Goal: Task Accomplishment & Management: Manage account settings

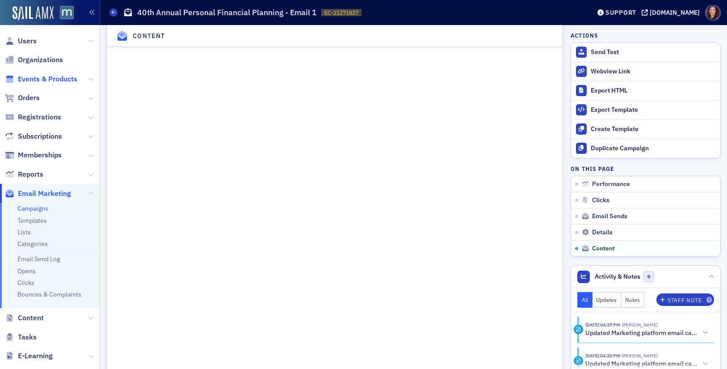
click at [44, 76] on span "Events & Products" at bounding box center [47, 79] width 59 height 10
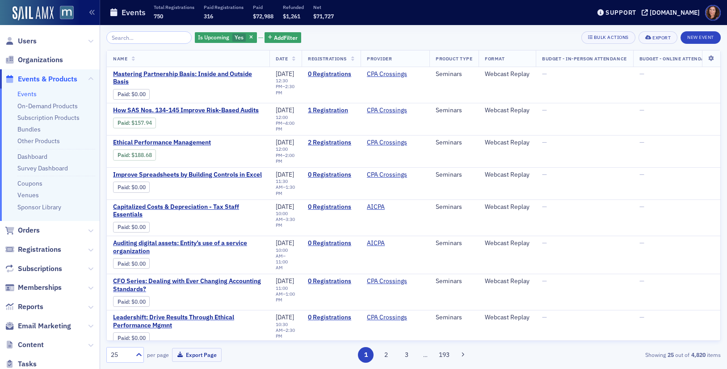
click at [160, 38] on input "search" at bounding box center [148, 37] width 85 height 13
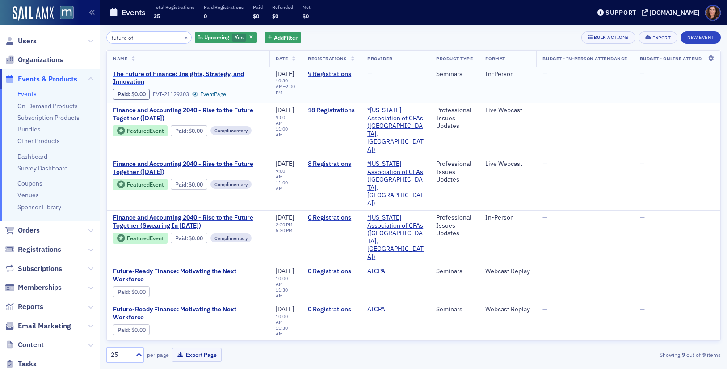
type input "future of"
click at [151, 73] on span "The Future of Finance: Insights, Strategy, and Innovation" at bounding box center [188, 78] width 150 height 16
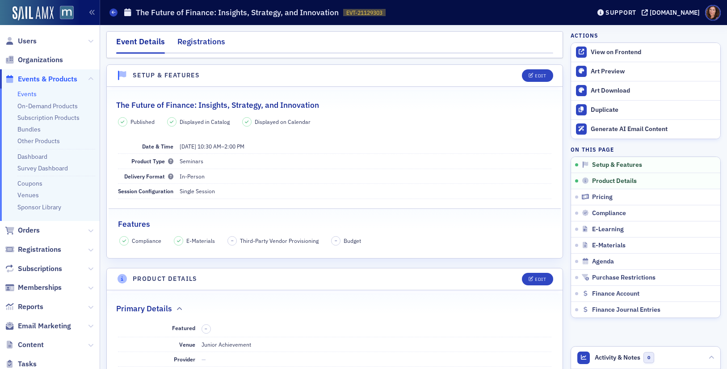
click at [193, 45] on div "Registrations" at bounding box center [201, 44] width 48 height 17
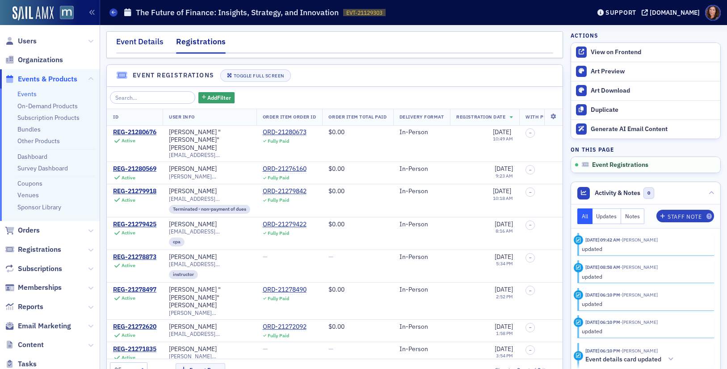
click at [141, 44] on div "Event Details" at bounding box center [139, 44] width 47 height 17
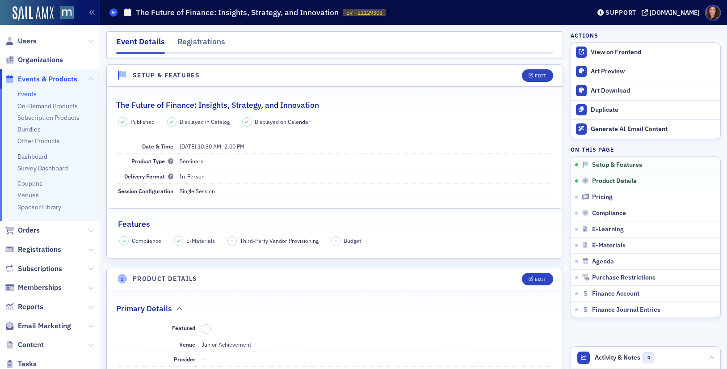
click at [113, 13] on icon at bounding box center [114, 12] width 4 height 4
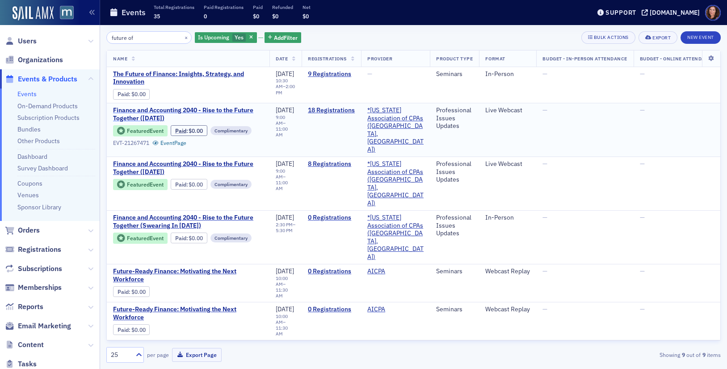
click at [201, 111] on span "Finance and Accounting 2040 - Rise to the Future Together ([DATE])" at bounding box center [188, 114] width 150 height 16
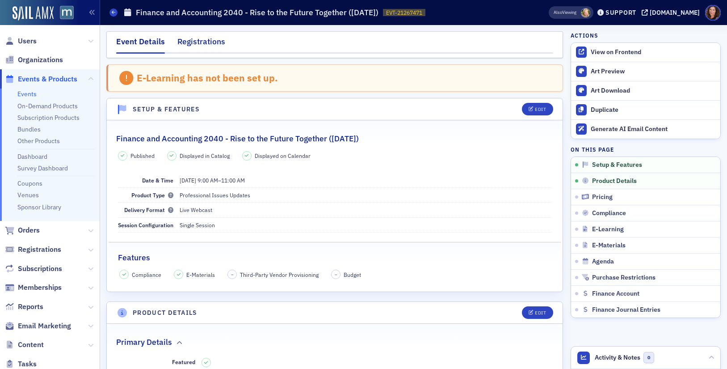
click at [212, 44] on div "Registrations" at bounding box center [201, 44] width 48 height 17
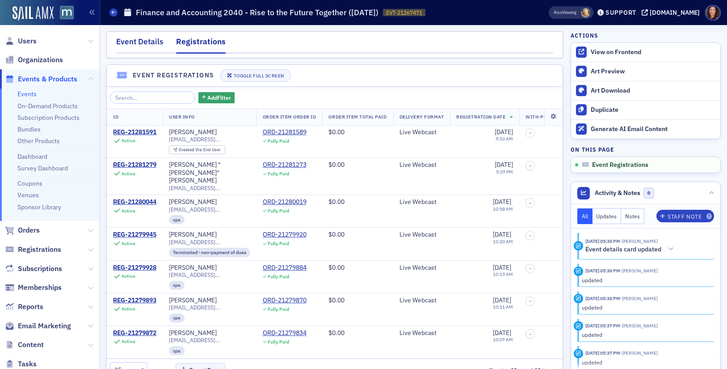
click at [136, 43] on div "Event Details" at bounding box center [139, 44] width 47 height 17
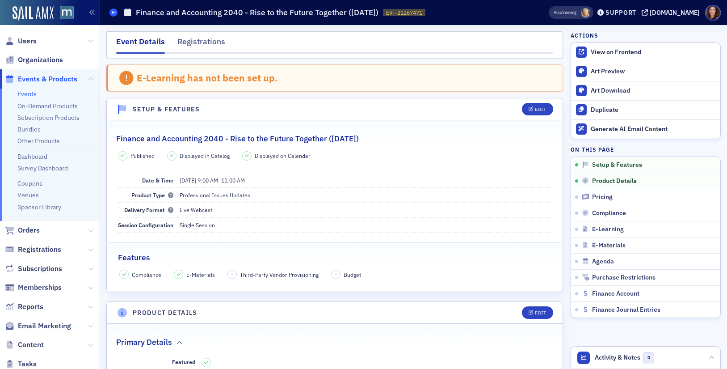
click at [113, 12] on icon at bounding box center [114, 12] width 4 height 4
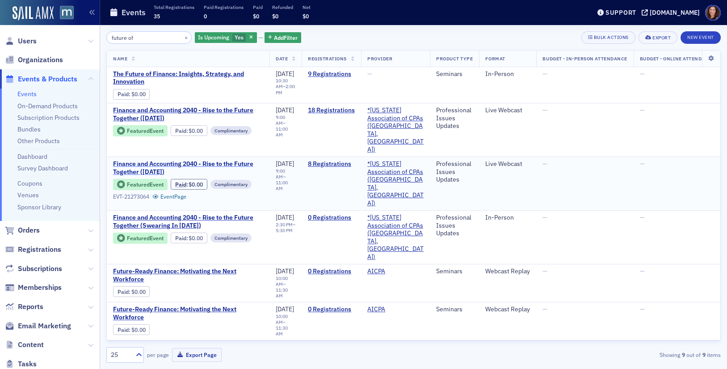
click at [228, 160] on span "Finance and Accounting 2040 - Rise to the Future Together ([DATE])" at bounding box center [188, 168] width 150 height 16
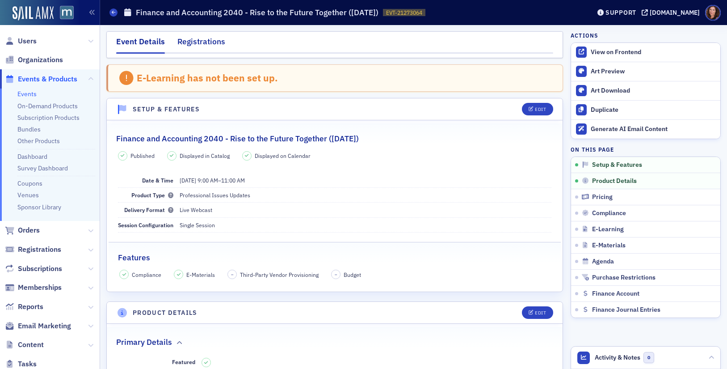
click at [207, 40] on div "Registrations" at bounding box center [201, 44] width 48 height 17
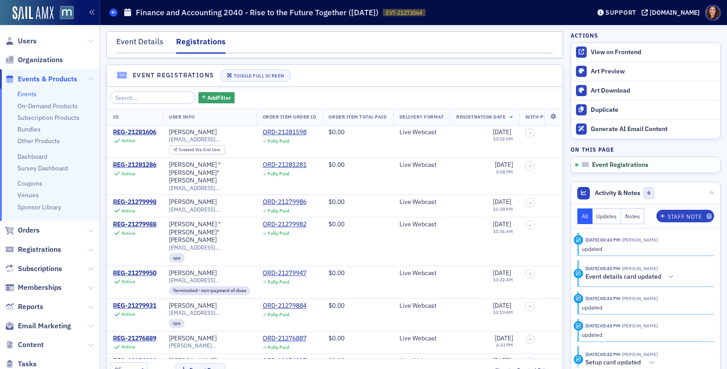
click at [112, 14] on icon at bounding box center [114, 12] width 4 height 4
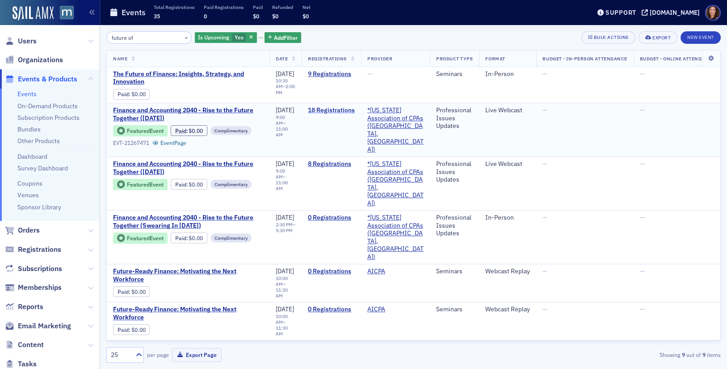
click at [348, 108] on link "18 Registrations" at bounding box center [331, 110] width 47 height 8
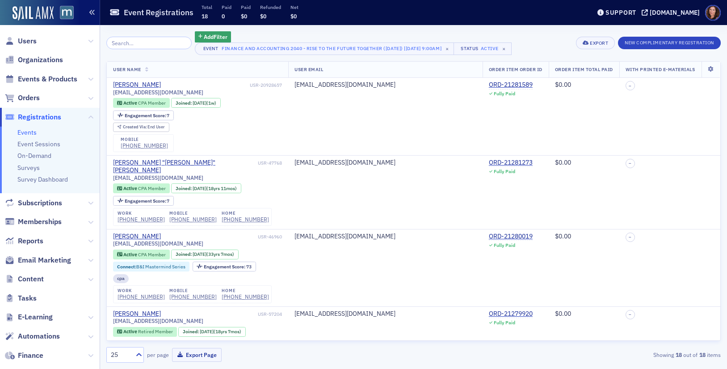
click at [91, 14] on icon "button" at bounding box center [92, 12] width 6 height 6
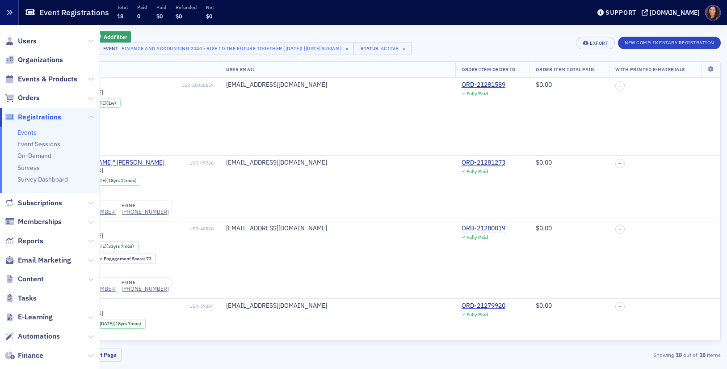
click at [10, 12] on icon "button" at bounding box center [9, 12] width 6 height 6
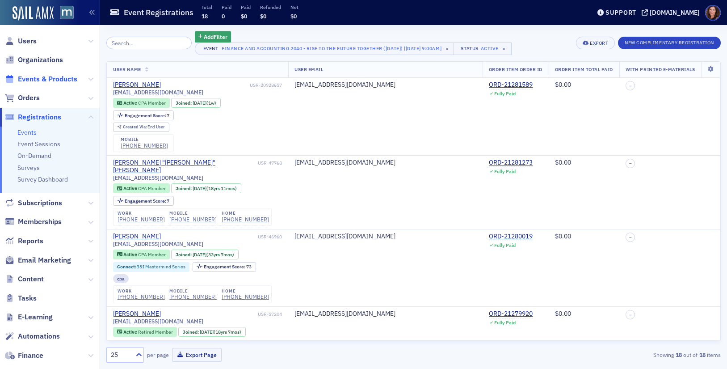
click at [65, 81] on span "Events & Products" at bounding box center [47, 79] width 59 height 10
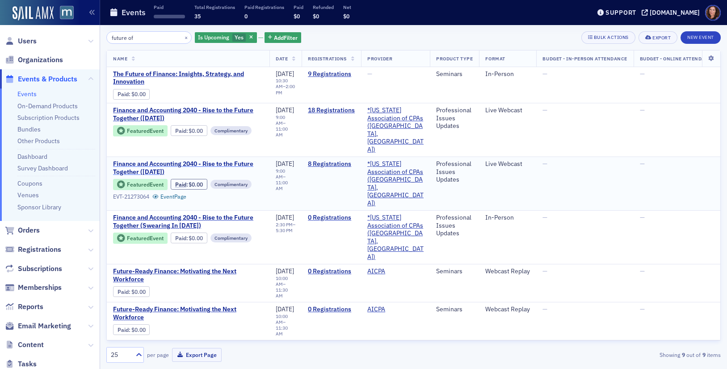
click at [206, 160] on span "Finance and Accounting 2040 - Rise to the Future Together ([DATE])" at bounding box center [188, 168] width 150 height 16
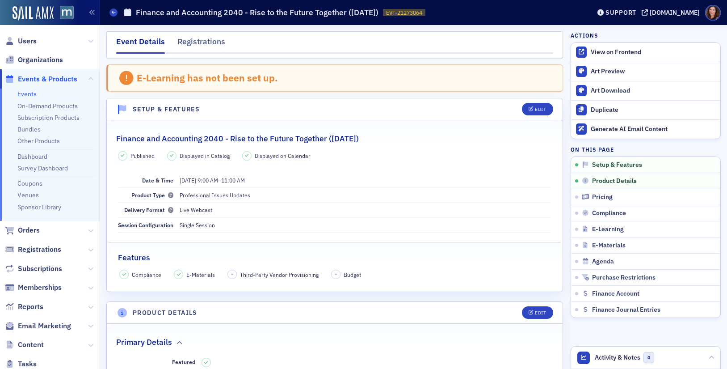
click at [33, 92] on link "Events" at bounding box center [26, 94] width 19 height 8
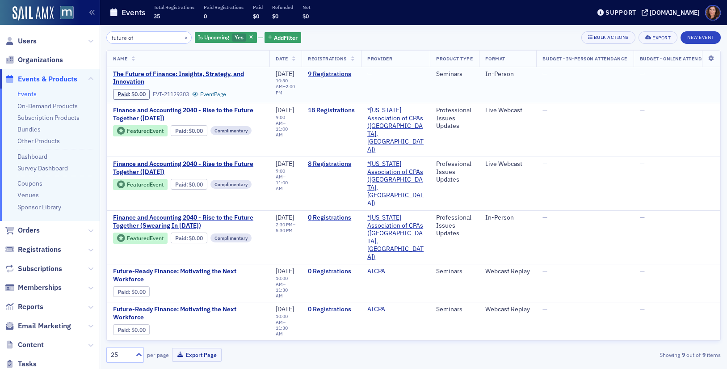
click at [155, 74] on span "The Future of Finance: Insights, Strategy, and Innovation" at bounding box center [188, 78] width 150 height 16
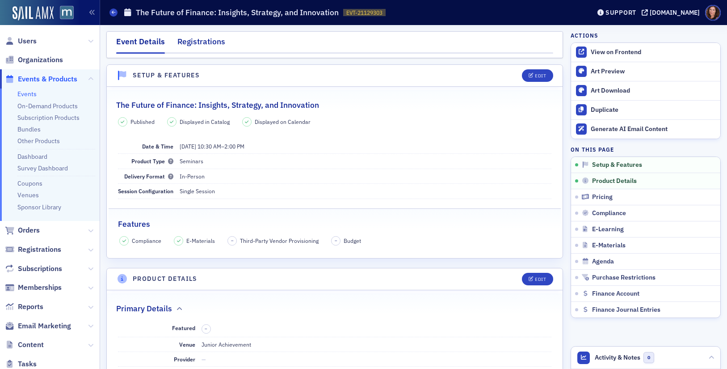
click at [206, 46] on div "Registrations" at bounding box center [201, 44] width 48 height 17
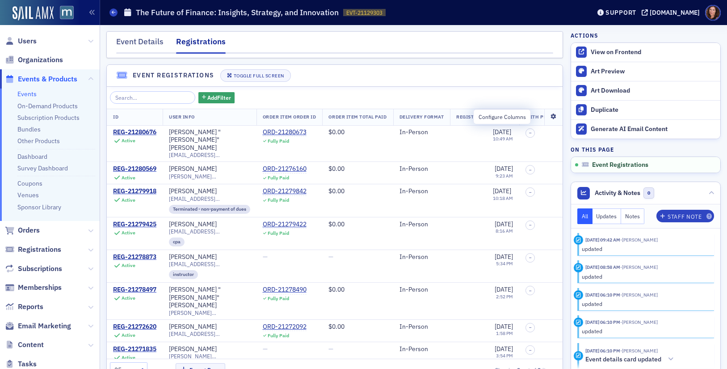
click at [544, 117] on icon at bounding box center [553, 116] width 18 height 5
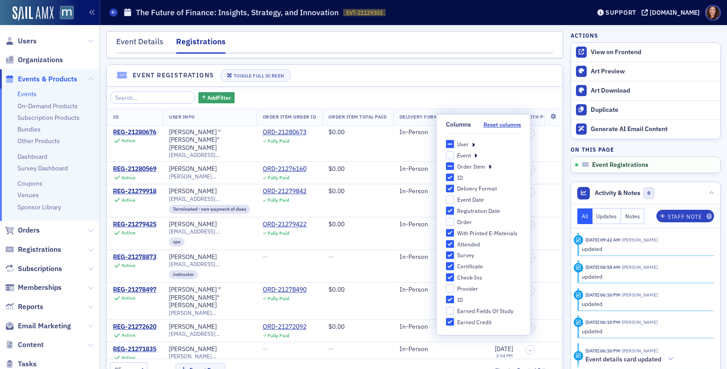
click at [473, 144] on icon at bounding box center [473, 144] width 3 height 8
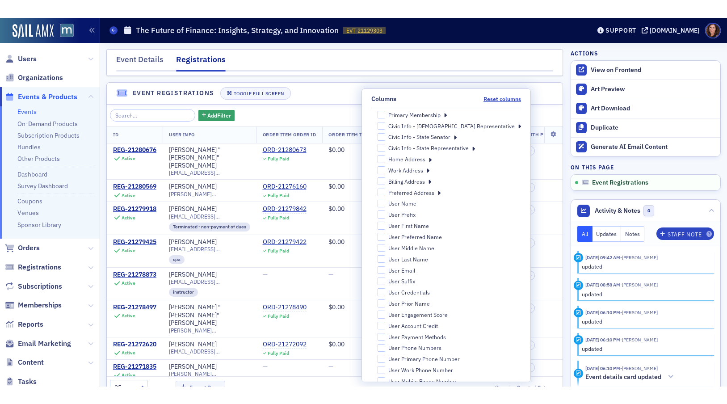
scroll to position [30, 0]
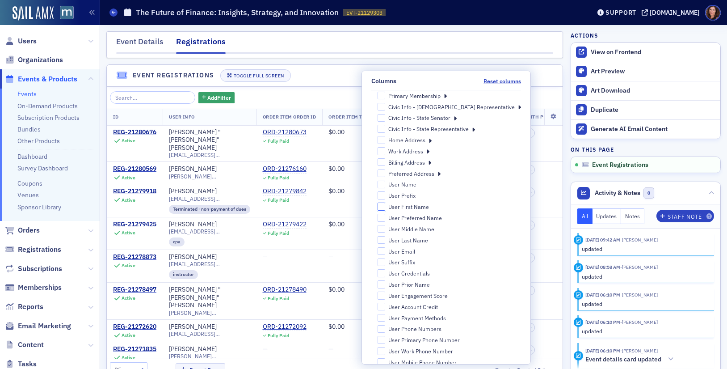
click at [386, 209] on input "User First Name" at bounding box center [382, 206] width 8 height 8
checkbox input "true"
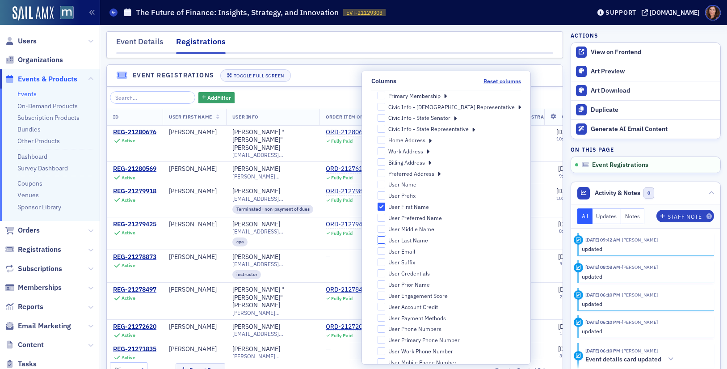
click at [386, 238] on input "User Last Name" at bounding box center [382, 240] width 8 height 8
checkbox input "true"
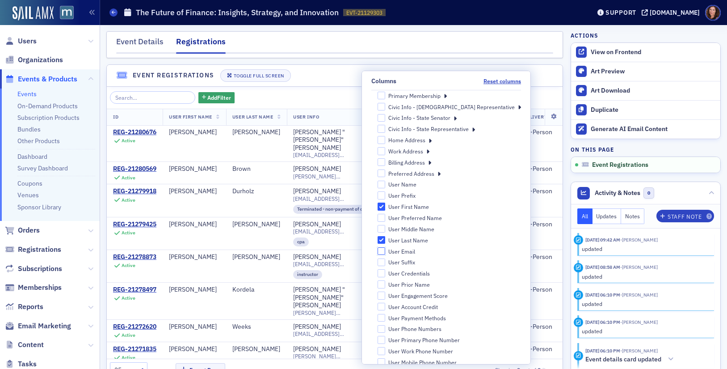
click at [386, 253] on input "User Email" at bounding box center [382, 251] width 8 height 8
checkbox input "true"
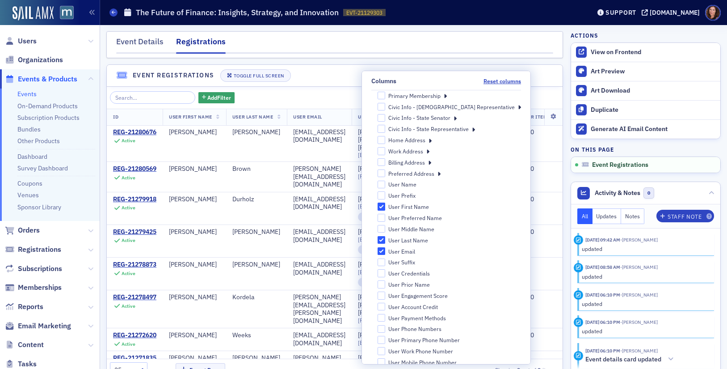
click at [447, 41] on nav "Event Details Registrations" at bounding box center [334, 45] width 437 height 18
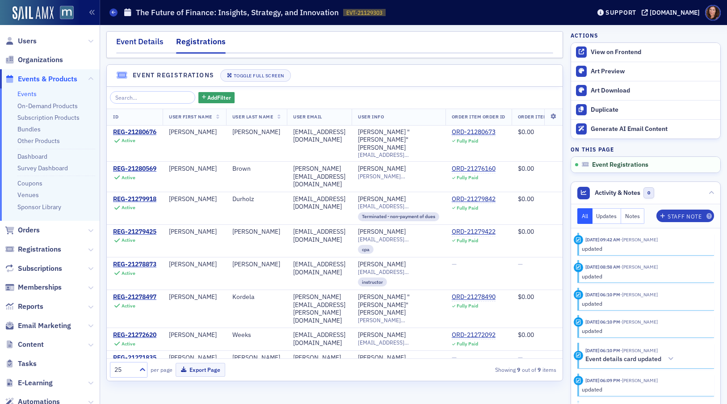
click at [147, 41] on div "Event Details" at bounding box center [139, 44] width 47 height 17
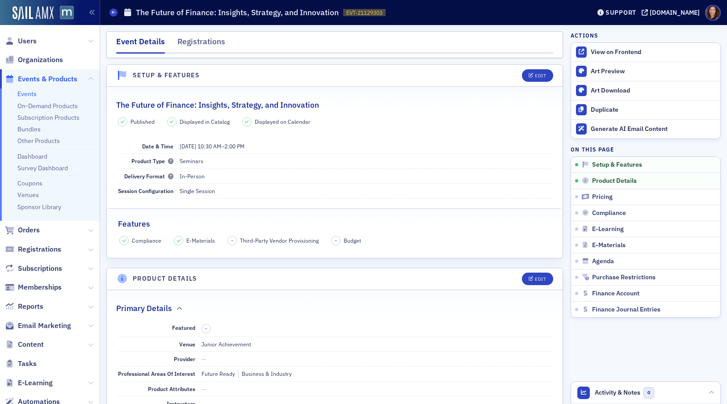
click at [29, 94] on link "Events" at bounding box center [26, 94] width 19 height 8
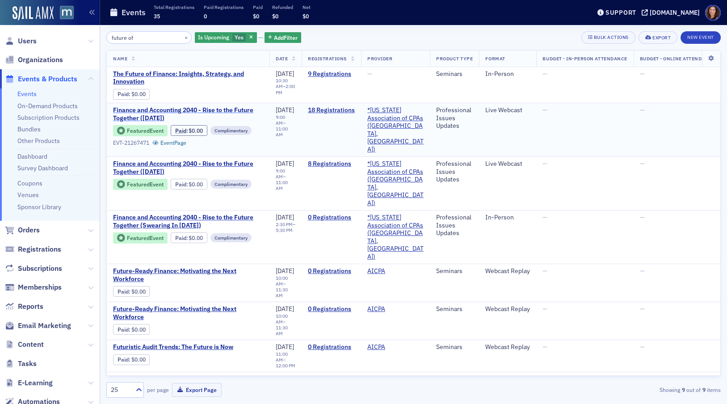
click at [201, 110] on span "Finance and Accounting 2040 - Rise to the Future Together ([DATE])" at bounding box center [188, 114] width 150 height 16
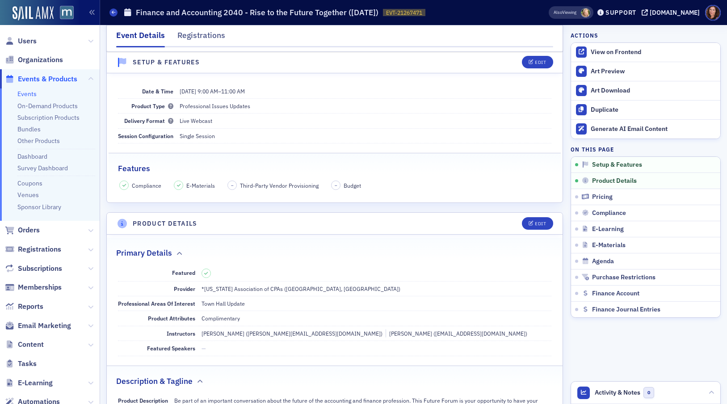
scroll to position [167, 0]
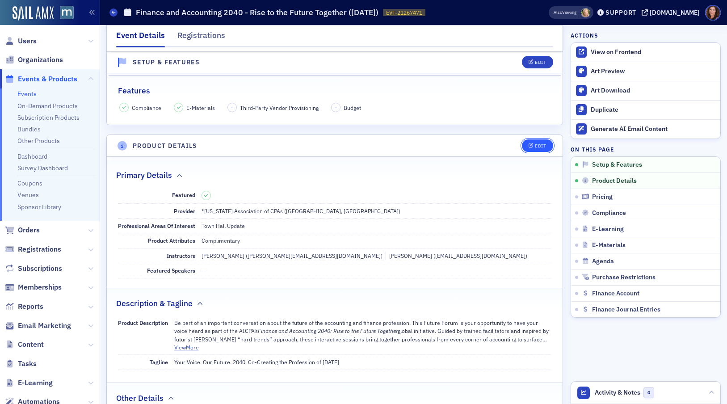
click at [535, 147] on div "Edit" at bounding box center [540, 145] width 11 height 5
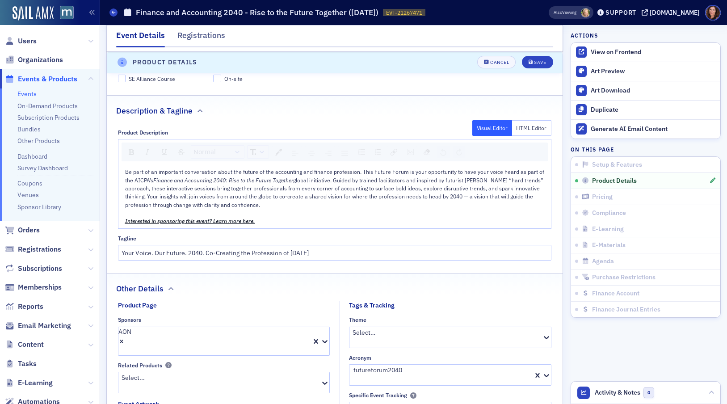
scroll to position [529, 0]
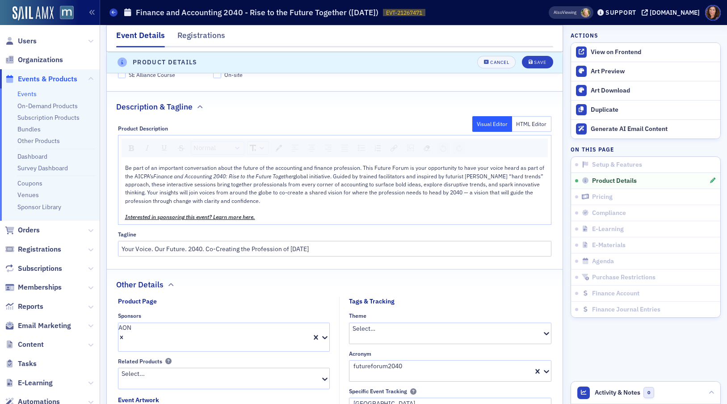
click at [281, 213] on div "Interested in sponsoring this event? Learn more here." at bounding box center [335, 217] width 420 height 8
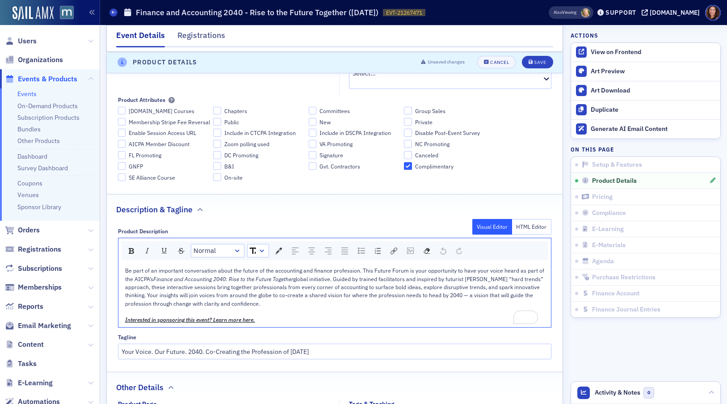
scroll to position [432, 0]
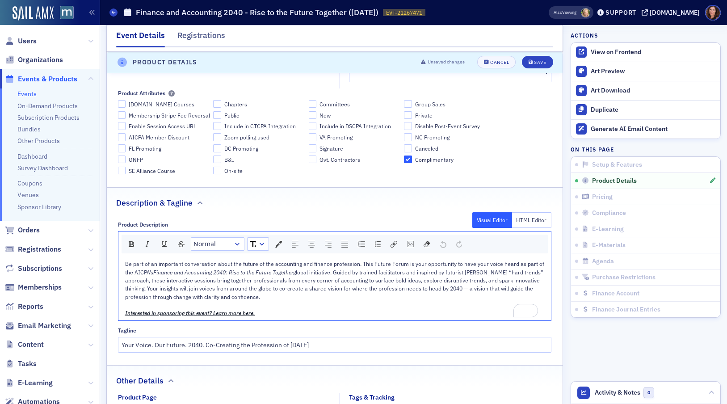
click at [265, 260] on div "Be part of an important conversation about the future of the accounting and fin…" at bounding box center [335, 280] width 420 height 41
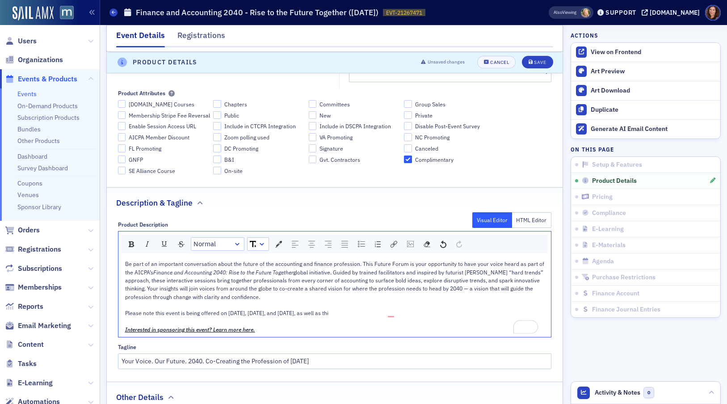
click at [186, 309] on span "Please note this event is being offered on September 29th, November 12th, and N…" at bounding box center [226, 312] width 203 height 7
click at [413, 309] on div "Please note this event is also being offered on September 29th, November 12th, …" at bounding box center [335, 313] width 420 height 8
click at [392, 309] on span "Please note this event is also being offered on September 29th, November 12th, …" at bounding box center [312, 312] width 375 height 7
drag, startPoint x: 377, startPoint y: 273, endPoint x: 397, endPoint y: 273, distance: 20.6
click at [397, 309] on span "Please note this event is also being offered on September 29th, November 12th, …" at bounding box center [312, 312] width 375 height 7
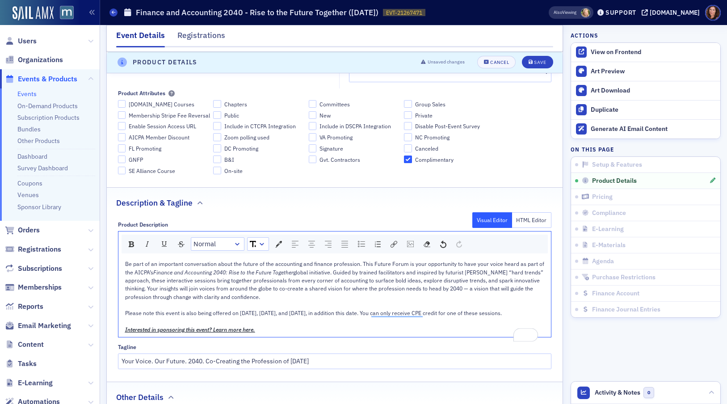
click at [362, 309] on div "Please note this event is also being offered on September 29th, November 12th, …" at bounding box center [335, 313] width 420 height 8
click at [301, 317] on div "To enrich screen reader interactions, please activate Accessibility in Grammarl…" at bounding box center [335, 321] width 420 height 8
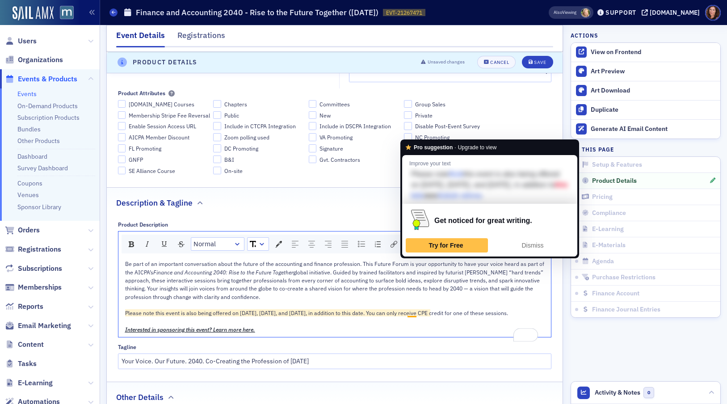
click at [289, 309] on div "Please note this event is also being offered on September 29th, November 12th, …" at bounding box center [335, 313] width 420 height 8
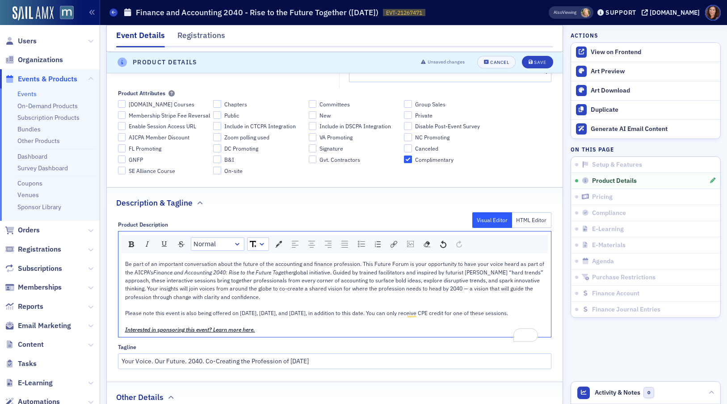
drag, startPoint x: 125, startPoint y: 272, endPoint x: 163, endPoint y: 280, distance: 38.8
click at [163, 309] on span "Please note this event is also being offered on September 29th, November 12th, …" at bounding box center [316, 312] width 383 height 7
click at [280, 241] on img "rdw-color-picker" at bounding box center [278, 244] width 7 height 7
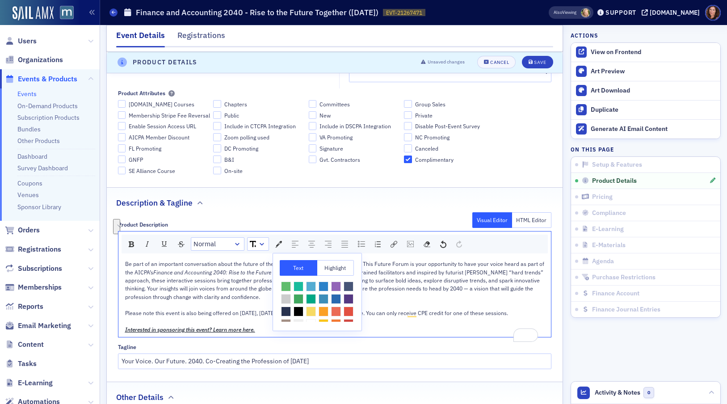
scroll to position [40, 0]
click at [291, 311] on span "rdw-color-picker" at bounding box center [286, 316] width 10 height 10
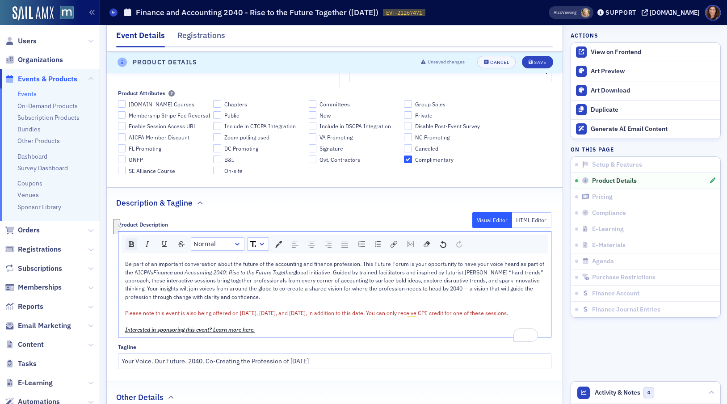
click at [131, 241] on img "rdw-inline-control" at bounding box center [131, 244] width 5 height 6
click at [534, 63] on div "Save" at bounding box center [540, 62] width 12 height 5
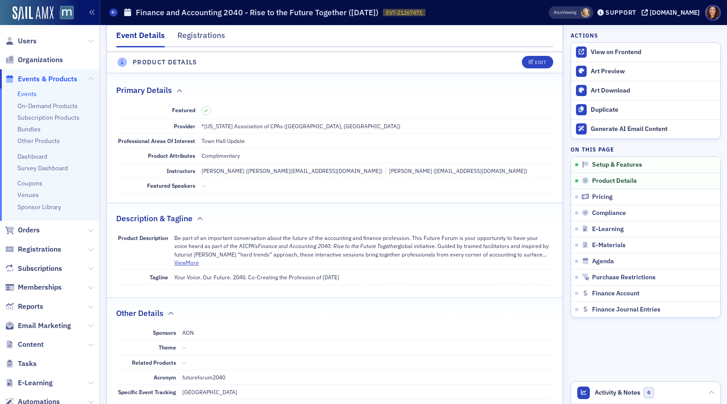
scroll to position [249, 0]
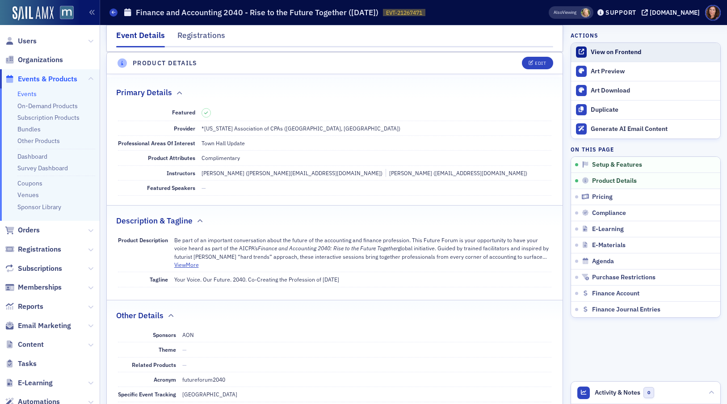
click at [622, 55] on div "View on Frontend" at bounding box center [653, 52] width 125 height 8
click at [189, 264] on button "View More" at bounding box center [186, 264] width 25 height 8
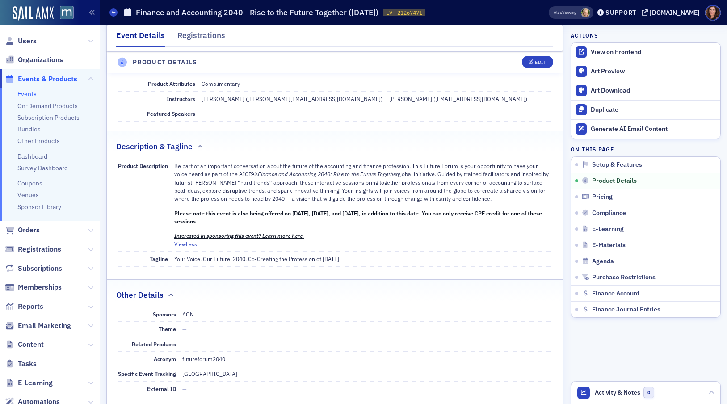
scroll to position [330, 0]
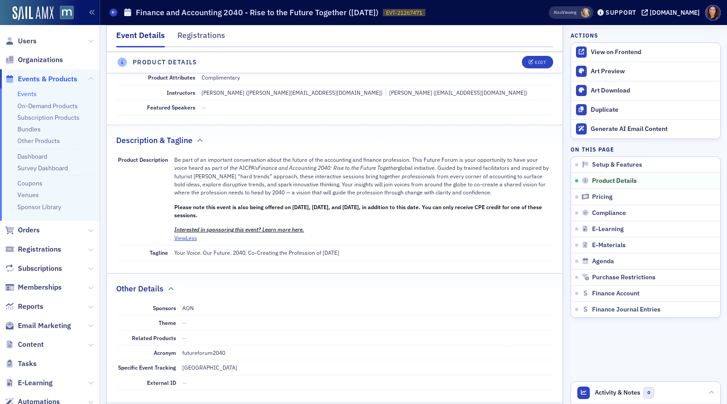
click at [320, 227] on p "Interested in sponsoring this event? Learn more here." at bounding box center [363, 229] width 378 height 8
click at [315, 232] on p "Interested in sponsoring this event? Learn more here." at bounding box center [363, 229] width 378 height 8
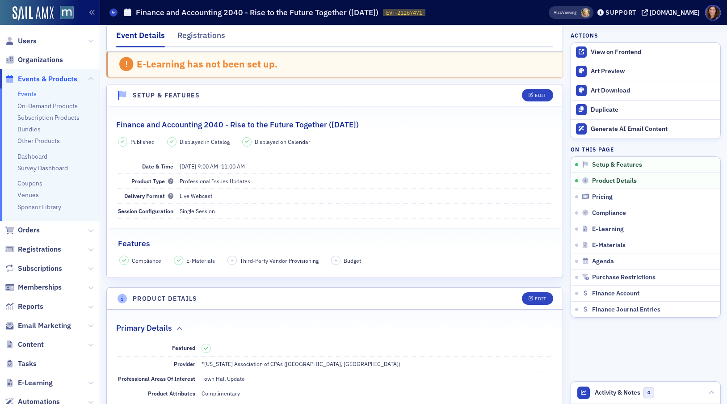
scroll to position [13, 0]
click at [535, 95] on div "Edit" at bounding box center [540, 96] width 11 height 5
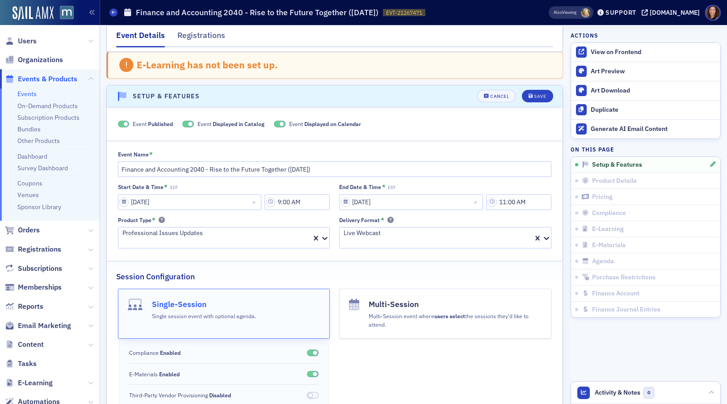
scroll to position [46, 0]
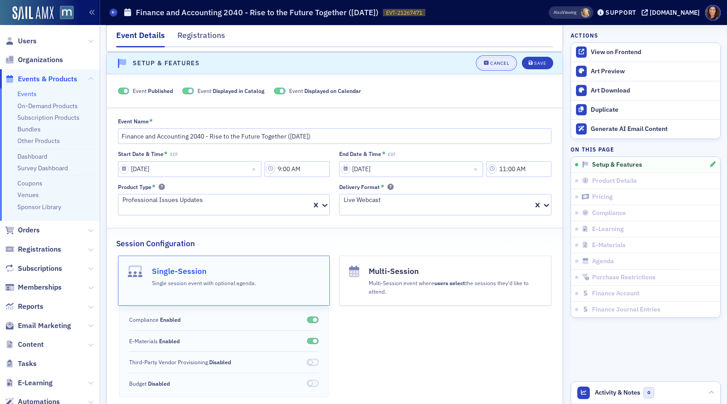
click at [490, 61] on div "Cancel" at bounding box center [499, 63] width 19 height 5
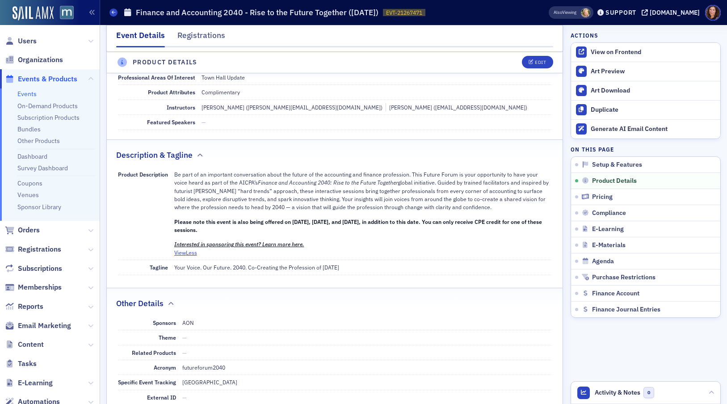
scroll to position [293, 0]
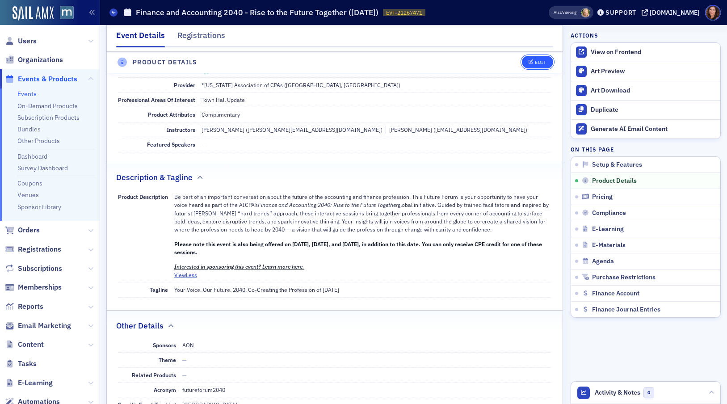
click at [535, 63] on div "Edit" at bounding box center [540, 62] width 11 height 5
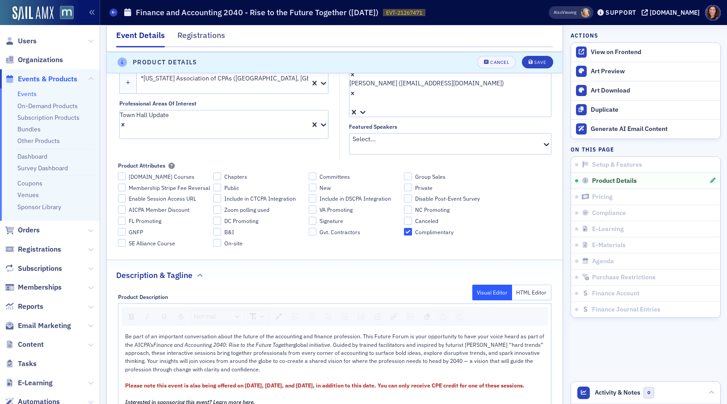
scroll to position [278, 0]
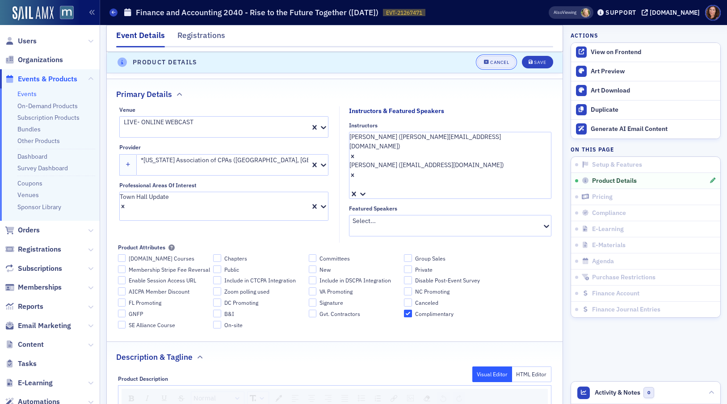
click at [493, 63] on div "Cancel" at bounding box center [499, 62] width 19 height 5
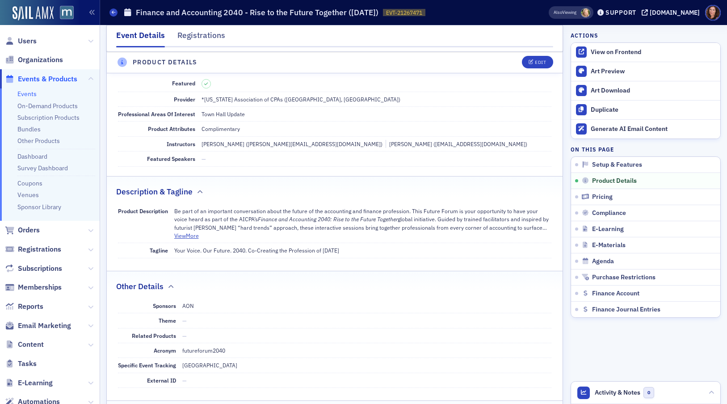
scroll to position [249, 0]
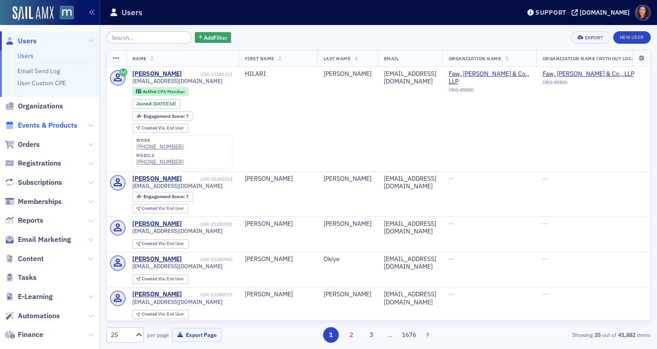
click at [61, 124] on span "Events & Products" at bounding box center [47, 126] width 59 height 10
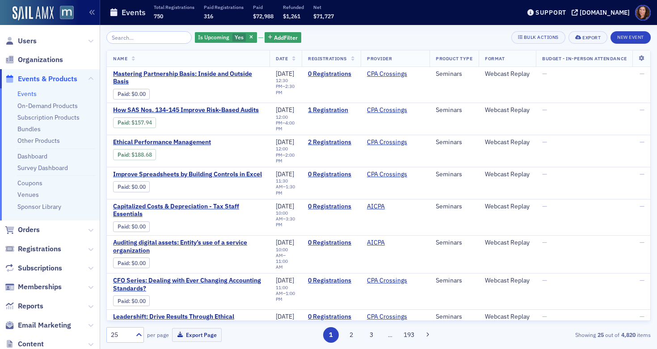
click at [138, 40] on input "search" at bounding box center [148, 37] width 85 height 13
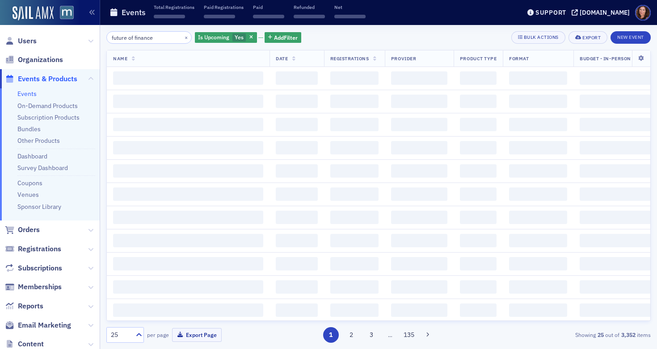
type input "future of finance"
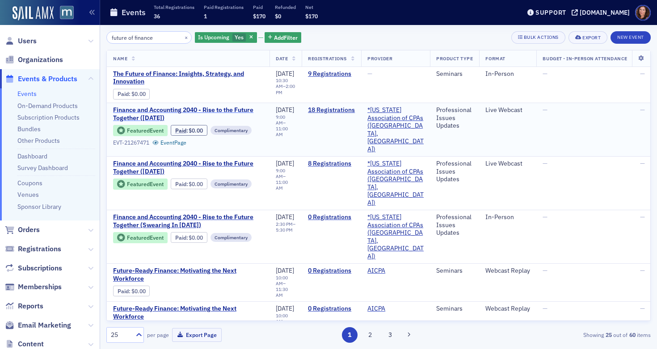
click at [171, 109] on span "Finance and Accounting 2040 - Rise to the Future Together ([DATE])" at bounding box center [188, 114] width 150 height 16
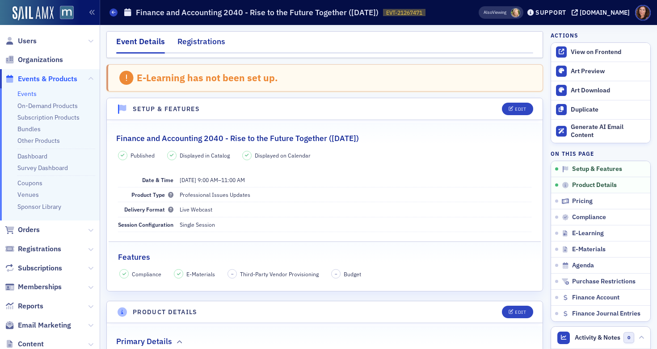
click at [201, 40] on div "Registrations" at bounding box center [201, 44] width 48 height 17
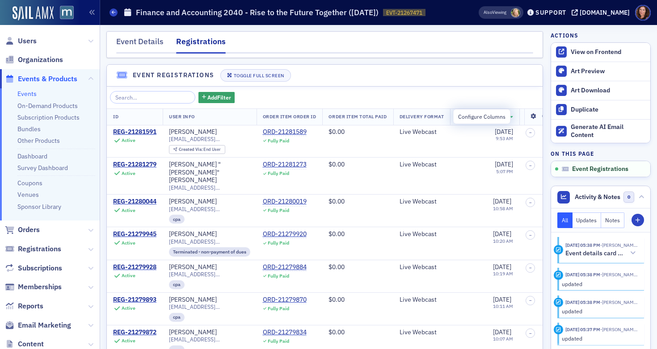
click at [524, 116] on icon at bounding box center [533, 116] width 18 height 5
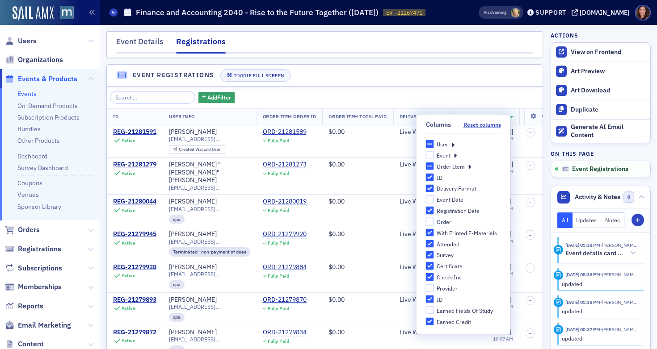
click at [448, 144] on div "User" at bounding box center [463, 144] width 75 height 8
click at [453, 144] on icon at bounding box center [452, 144] width 3 height 8
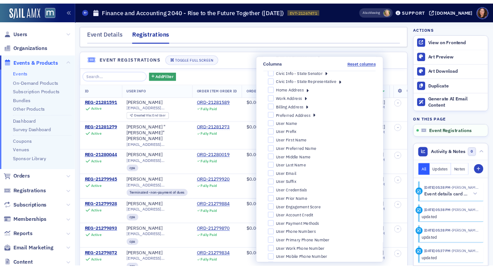
scroll to position [56, 0]
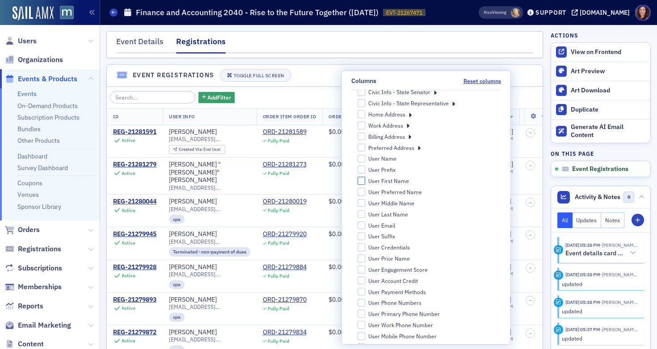
click at [365, 181] on input "User First Name" at bounding box center [361, 181] width 8 height 8
checkbox input "true"
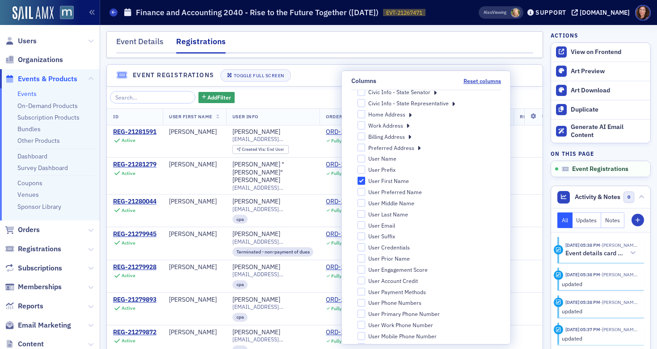
click at [400, 208] on div "Organization Primary Address User Organization Primary Address Line 1 User Orga…" at bounding box center [429, 336] width 144 height 563
click at [365, 214] on input "User Last Name" at bounding box center [361, 214] width 8 height 8
checkbox input "true"
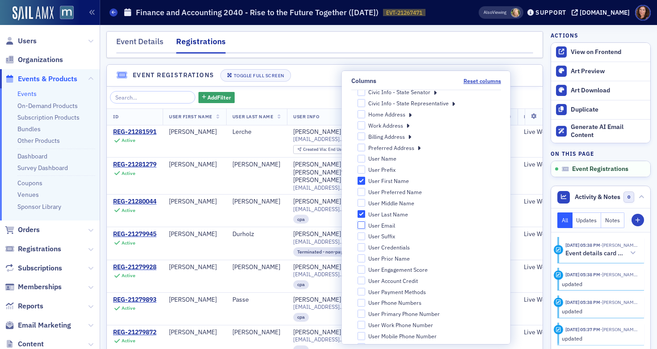
click at [365, 226] on input "User Email" at bounding box center [361, 226] width 8 height 8
checkbox input "true"
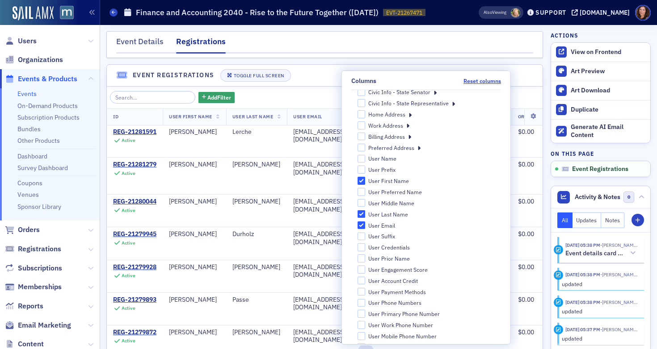
click at [413, 51] on nav "Event Details Registrations" at bounding box center [324, 45] width 417 height 18
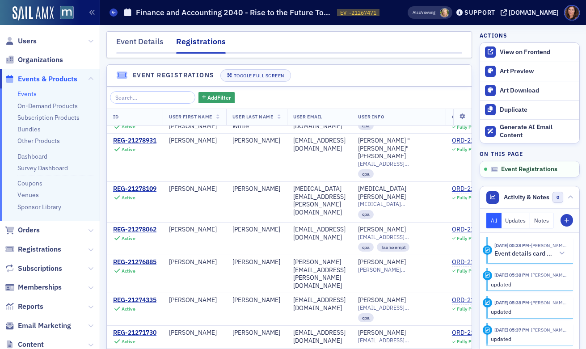
scroll to position [331, 0]
click at [23, 92] on link "Events" at bounding box center [26, 94] width 19 height 8
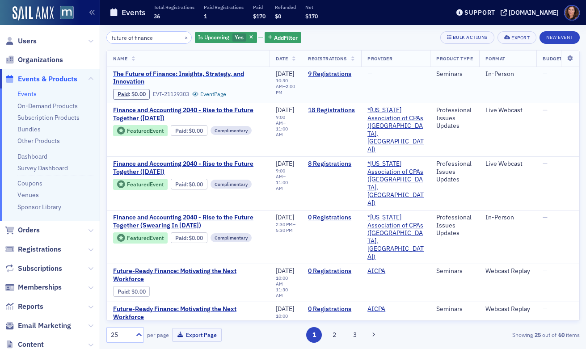
click at [233, 76] on span "The Future of Finance: Insights, Strategy, and Innovation" at bounding box center [188, 78] width 150 height 16
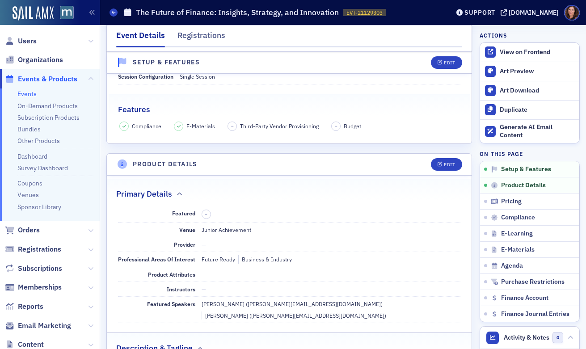
scroll to position [203, 0]
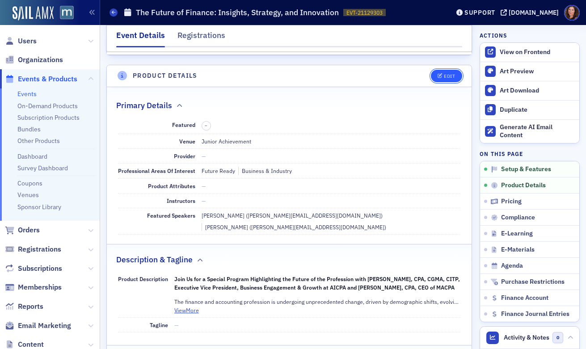
click at [440, 79] on button "Edit" at bounding box center [446, 76] width 31 height 13
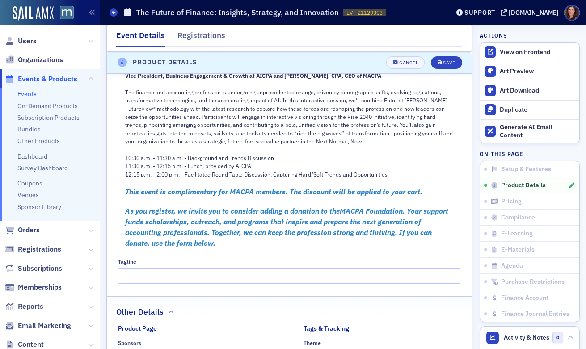
scroll to position [622, 0]
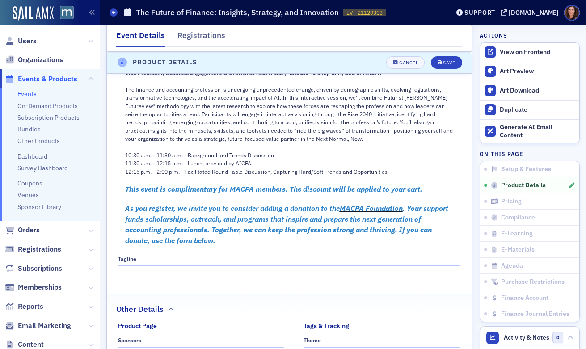
click at [232, 203] on div "As you register, we invite you to consider adding a donation to the MACPA Found…" at bounding box center [289, 224] width 329 height 43
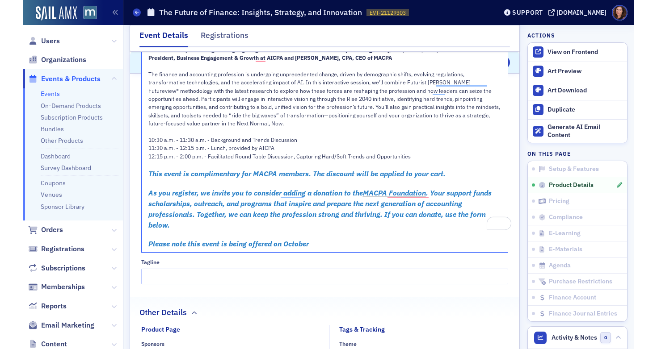
scroll to position [607, 0]
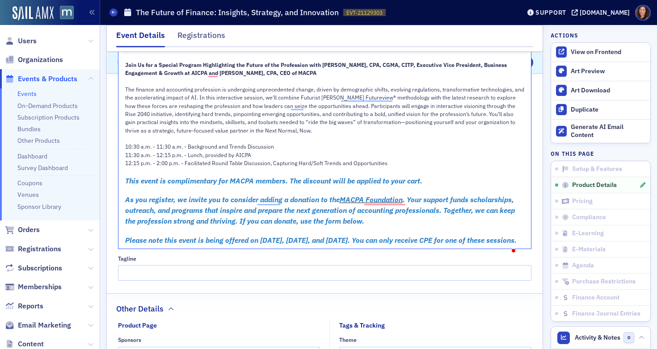
click at [424, 236] on span "Please note this event is being offered on October 29th, November 12th, and Nov…" at bounding box center [320, 240] width 391 height 9
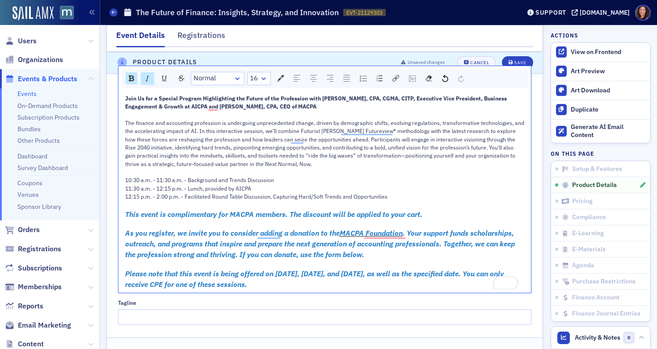
scroll to position [588, 0]
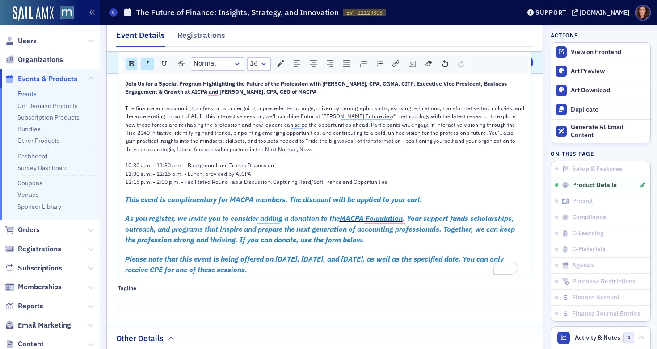
click at [357, 254] on div "Please note that this event is being offered on [DATE], [DATE], and [DATE], as …" at bounding box center [325, 264] width 400 height 21
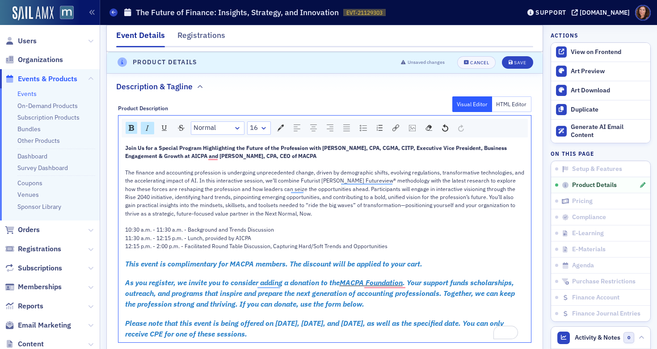
scroll to position [540, 0]
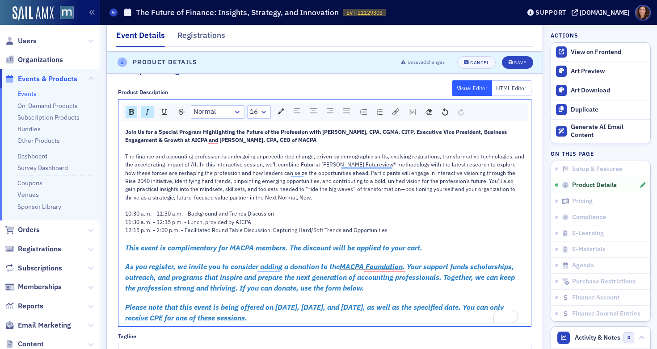
click at [242, 303] on span "Please note that this event is being offered on [DATE], [DATE], and [DATE], as …" at bounding box center [315, 313] width 380 height 20
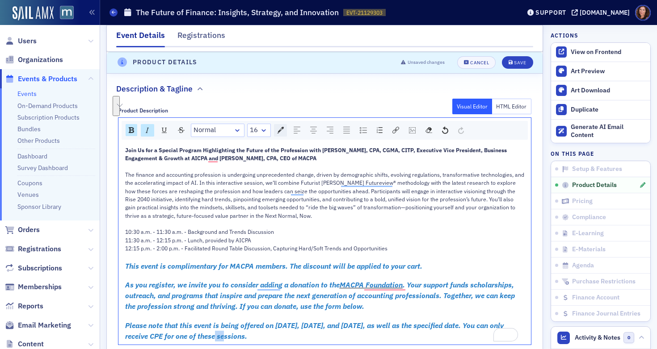
click at [277, 127] on img "rdw-color-picker" at bounding box center [280, 130] width 7 height 7
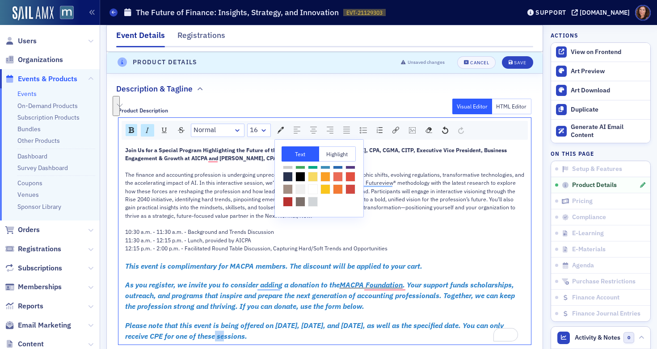
scroll to position [40, 0]
click at [293, 197] on span "rdw-color-picker" at bounding box center [288, 202] width 10 height 10
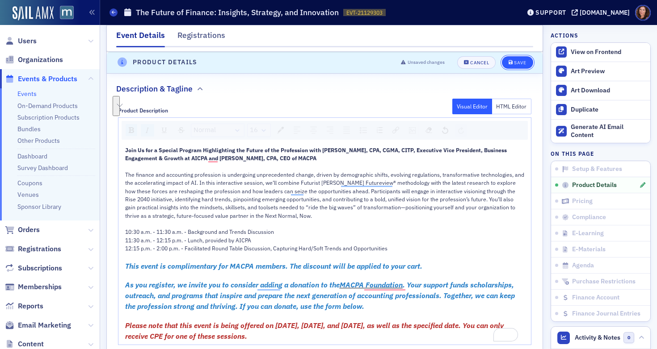
click at [517, 64] on div "Save" at bounding box center [520, 62] width 12 height 5
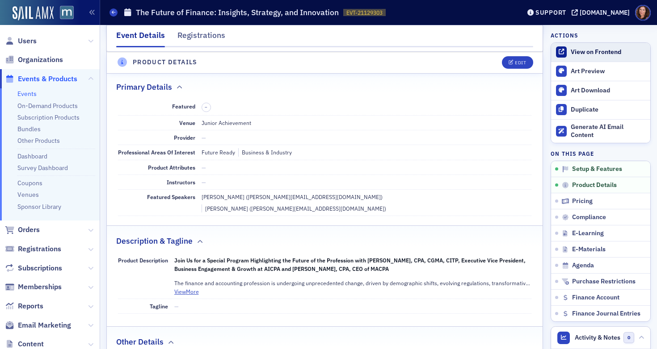
scroll to position [216, 0]
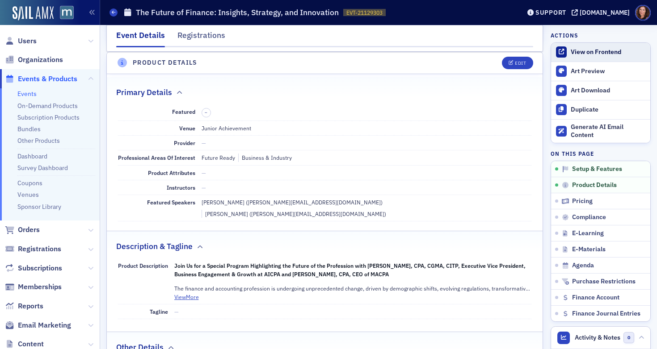
click at [596, 50] on div "View on Frontend" at bounding box center [608, 52] width 75 height 8
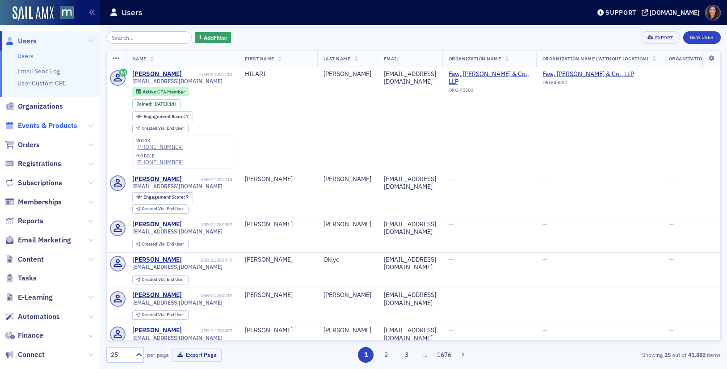
click at [62, 125] on span "Events & Products" at bounding box center [47, 126] width 59 height 10
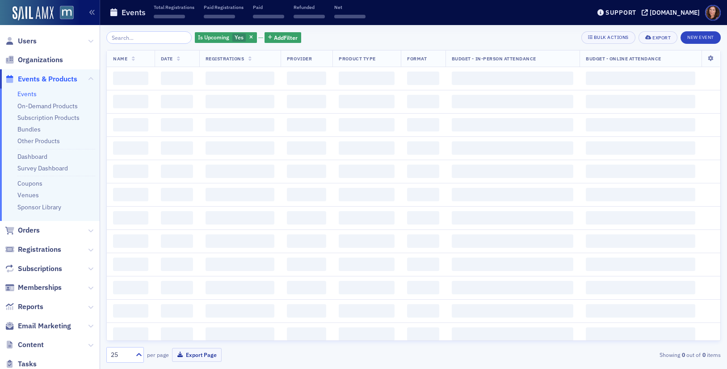
click at [135, 37] on input "search" at bounding box center [148, 37] width 85 height 13
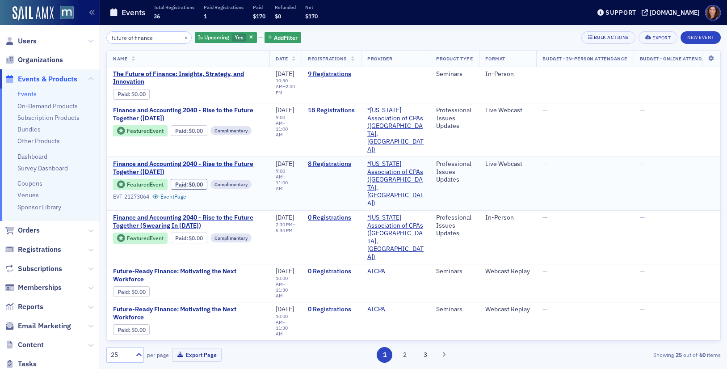
type input "future of finance"
click at [172, 160] on span "Finance and Accounting 2040 - Rise to the Future Together ([DATE])" at bounding box center [188, 168] width 150 height 16
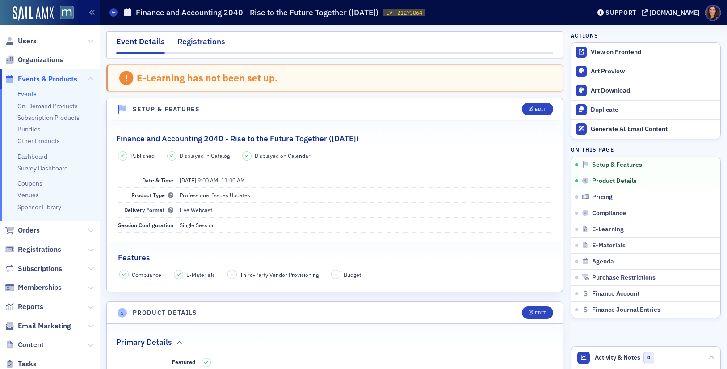
click at [209, 41] on div "Registrations" at bounding box center [201, 44] width 48 height 17
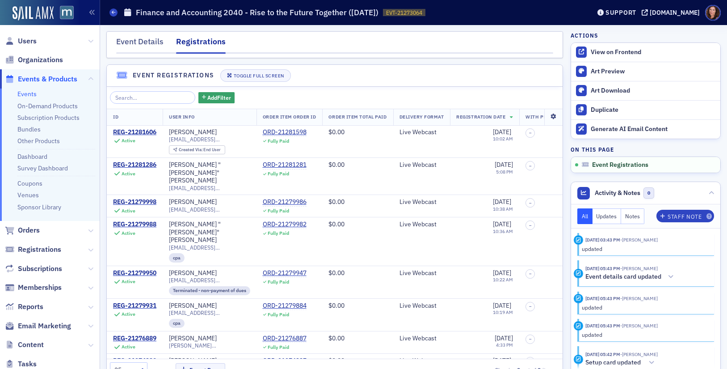
click at [544, 117] on icon at bounding box center [553, 116] width 18 height 5
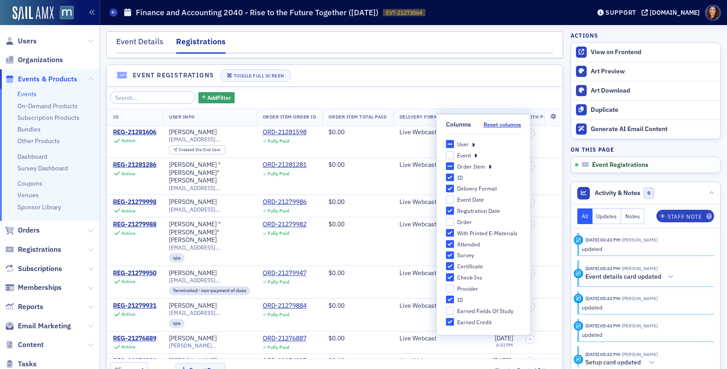
click at [472, 146] on icon at bounding box center [473, 144] width 3 height 8
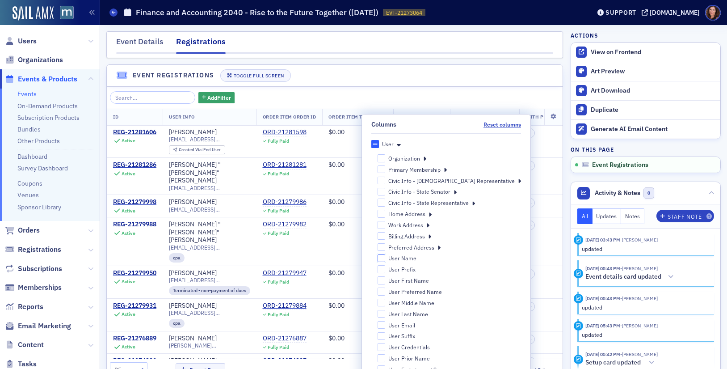
click at [386, 257] on input "User Name" at bounding box center [382, 258] width 8 height 8
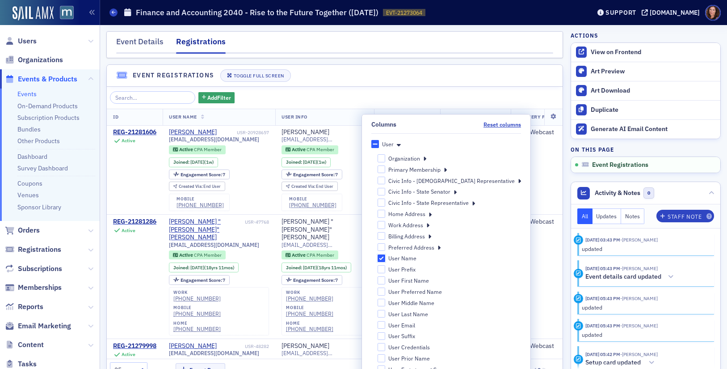
click at [386, 258] on input "User Name" at bounding box center [382, 258] width 8 height 8
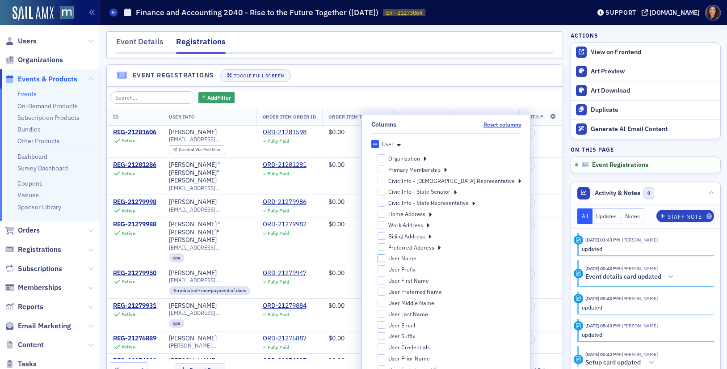
click at [386, 258] on input "User Name" at bounding box center [382, 258] width 8 height 8
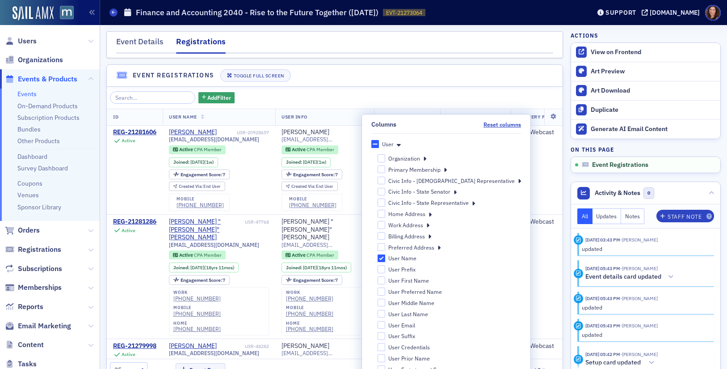
click at [386, 258] on input "User Name" at bounding box center [382, 258] width 8 height 8
checkbox input "false"
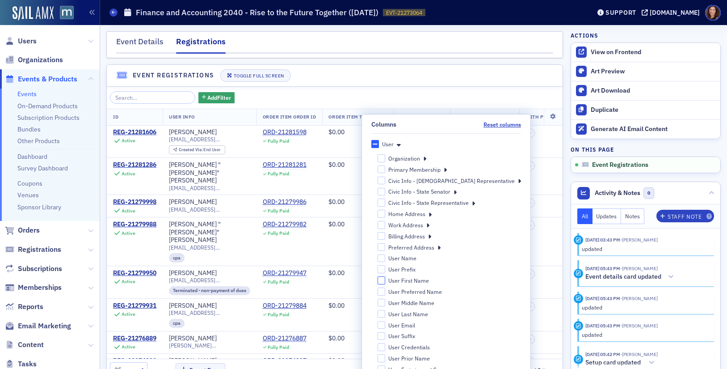
click at [386, 279] on input "User First Name" at bounding box center [382, 280] width 8 height 8
checkbox input "true"
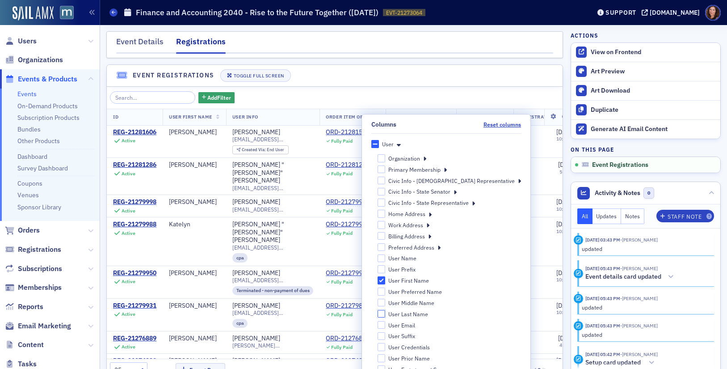
click at [386, 314] on input "User Last Name" at bounding box center [382, 314] width 8 height 8
checkbox input "true"
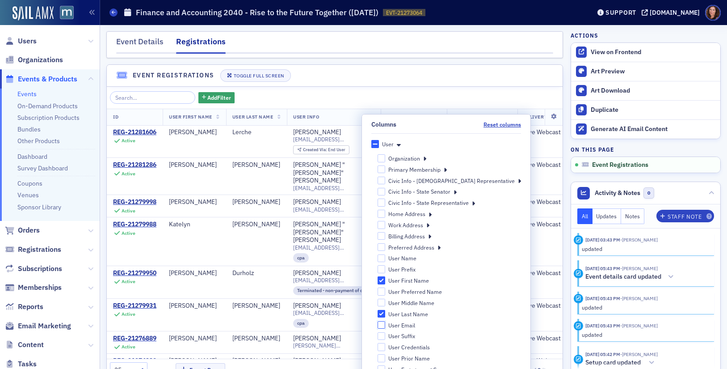
click at [386, 326] on input "User Email" at bounding box center [382, 325] width 8 height 8
checkbox input "true"
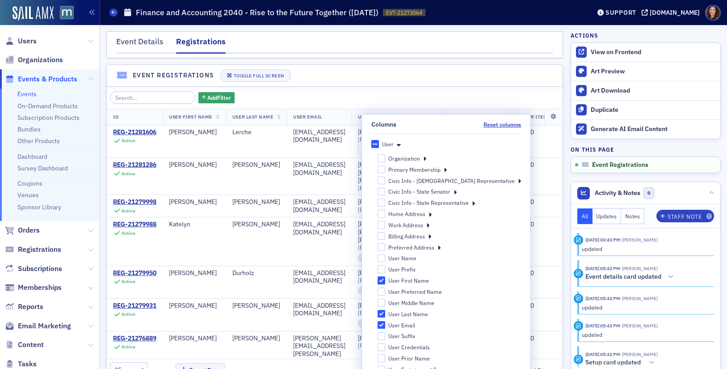
click at [418, 83] on header "Event Registrations Toggle Full Screen" at bounding box center [335, 76] width 456 height 22
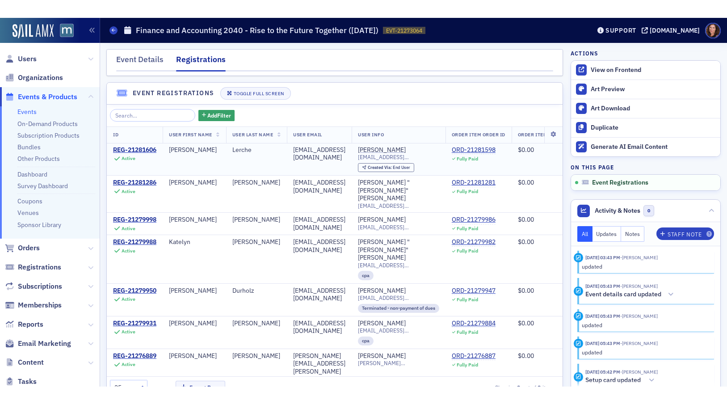
scroll to position [4, 0]
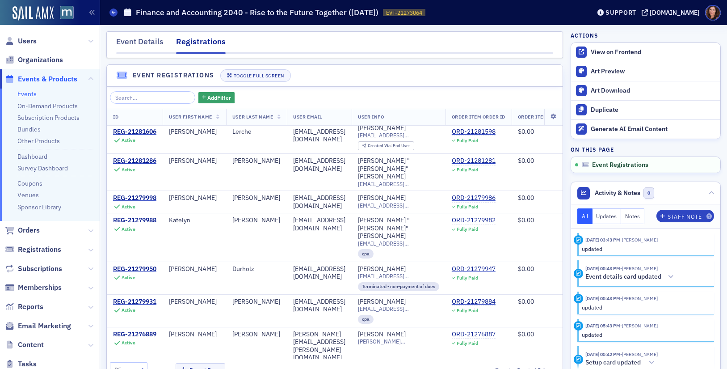
click at [318, 366] on div "25 per page Export Page Showing 8 out of 8 items" at bounding box center [333, 370] width 446 height 16
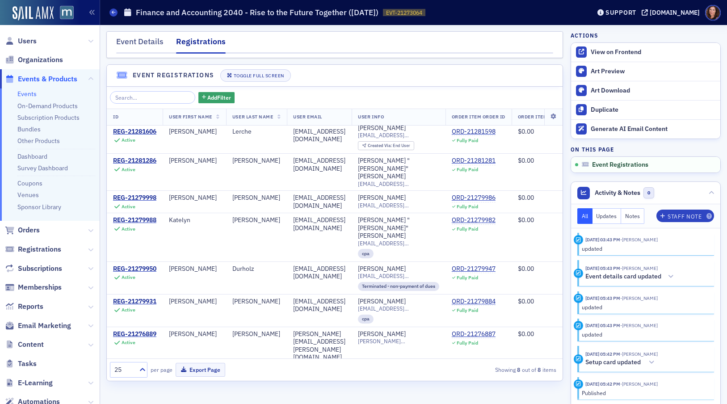
click at [59, 306] on span "Reports" at bounding box center [50, 306] width 100 height 19
click at [142, 41] on div "Event Details" at bounding box center [139, 44] width 47 height 17
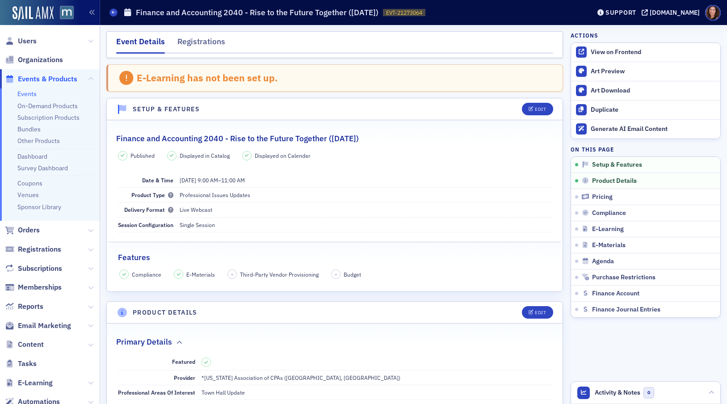
click at [177, 139] on h2 "Finance and Accounting 2040 - Rise to the Future Together ([DATE])" at bounding box center [237, 139] width 243 height 12
click at [123, 142] on h2 "Finance and Accounting 2040 - Rise to the Future Together ([DATE])" at bounding box center [237, 139] width 243 height 12
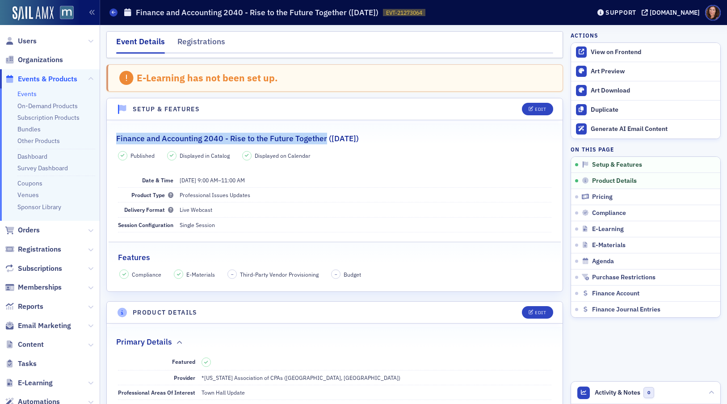
drag, startPoint x: 117, startPoint y: 139, endPoint x: 327, endPoint y: 136, distance: 210.0
click at [327, 136] on h2 "Finance and Accounting 2040 - Rise to the Future Together ([DATE])" at bounding box center [237, 139] width 243 height 12
copy h2 "Finance and Accounting 2040 - Rise to the Future Together"
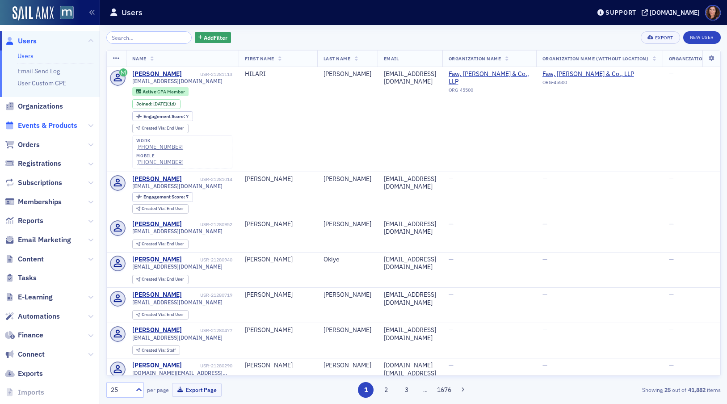
click at [64, 123] on span "Events & Products" at bounding box center [47, 126] width 59 height 10
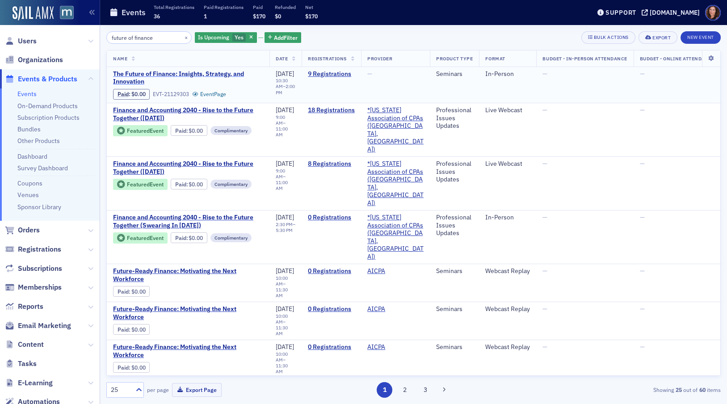
type input "future of finance"
click at [210, 72] on span "The Future of Finance: Insights, Strategy, and Innovation" at bounding box center [188, 78] width 150 height 16
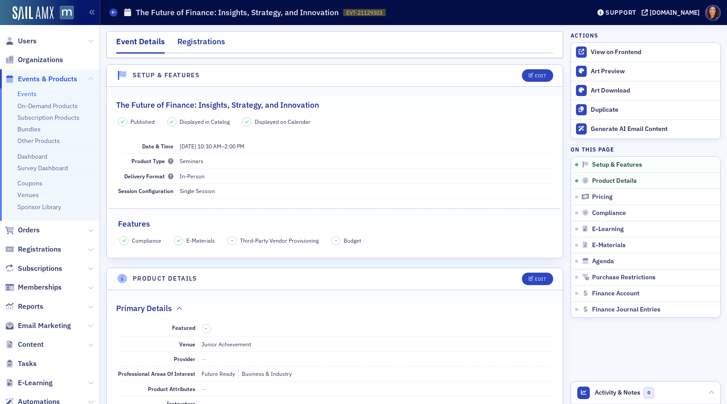
click at [201, 46] on div "Registrations" at bounding box center [201, 44] width 48 height 17
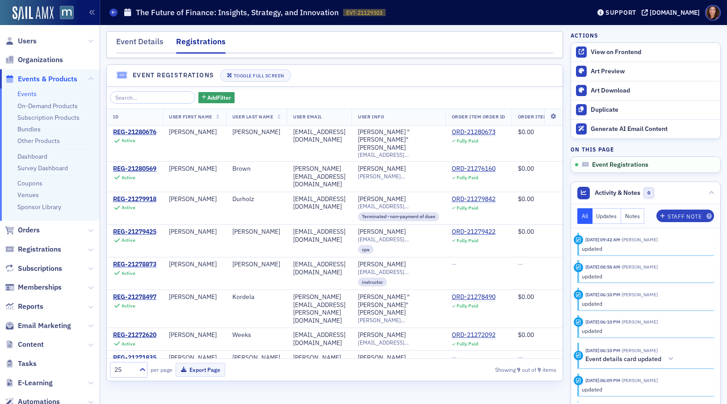
click at [34, 96] on link "Events" at bounding box center [26, 94] width 19 height 8
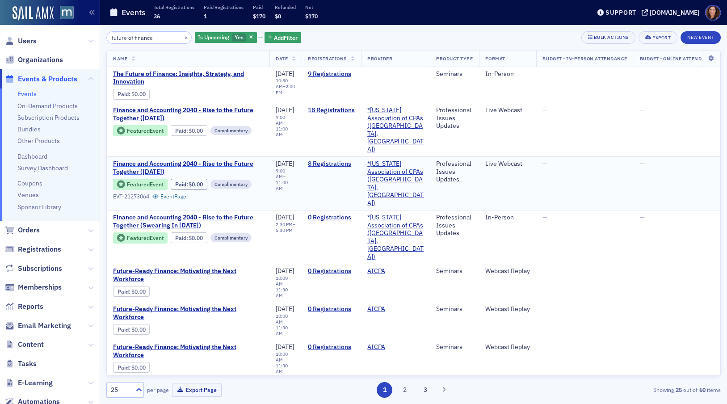
click at [197, 160] on span "Finance and Accounting 2040 - Rise to the Future Together ([DATE])" at bounding box center [188, 168] width 150 height 16
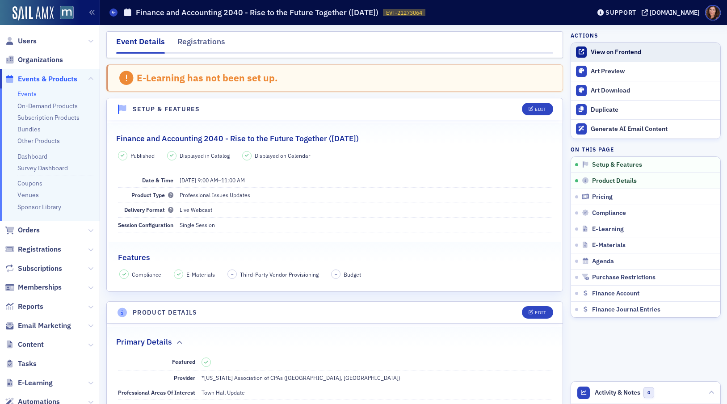
click at [596, 50] on div "View on Frontend" at bounding box center [653, 52] width 125 height 8
click at [535, 109] on div "Edit" at bounding box center [540, 109] width 11 height 5
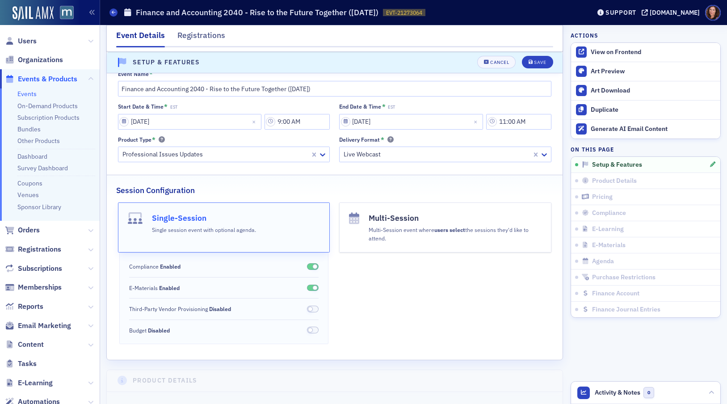
scroll to position [113, 0]
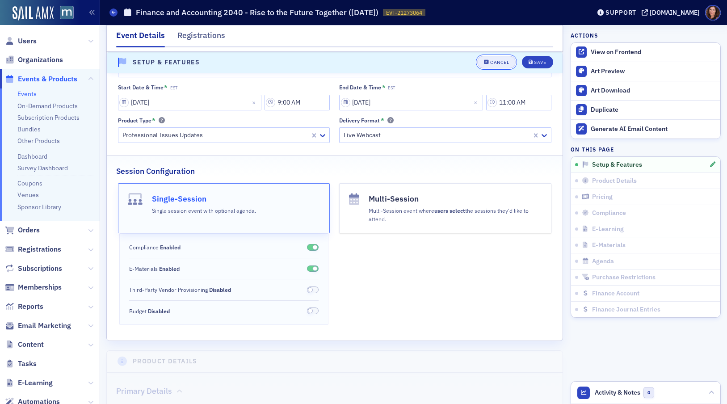
click at [492, 60] on div "Cancel" at bounding box center [499, 62] width 19 height 5
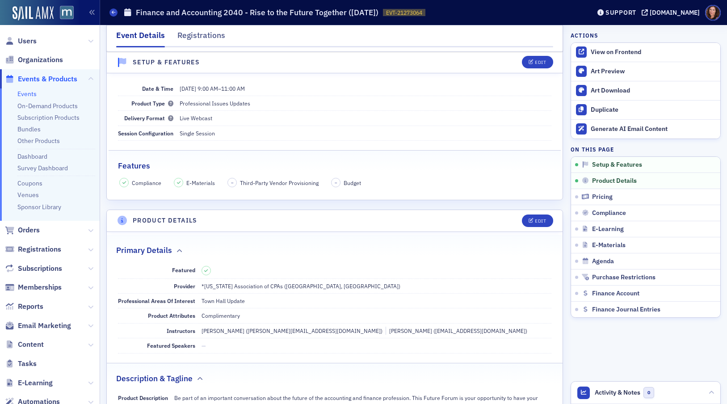
scroll to position [118, 0]
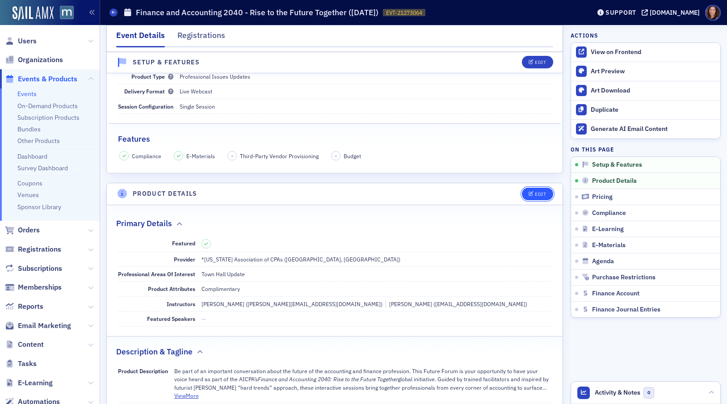
click at [529, 193] on icon "button" at bounding box center [531, 194] width 5 height 5
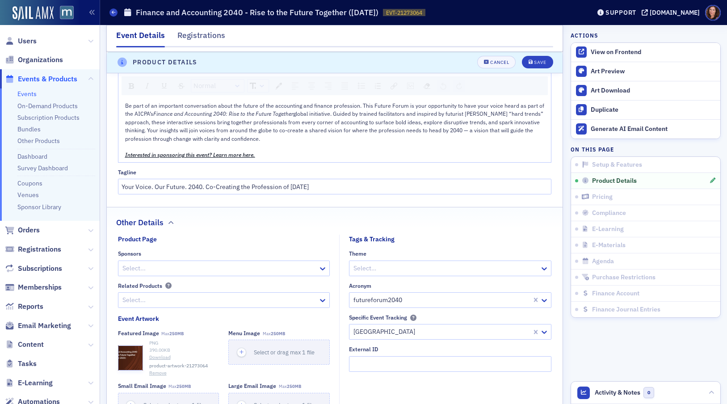
scroll to position [566, 0]
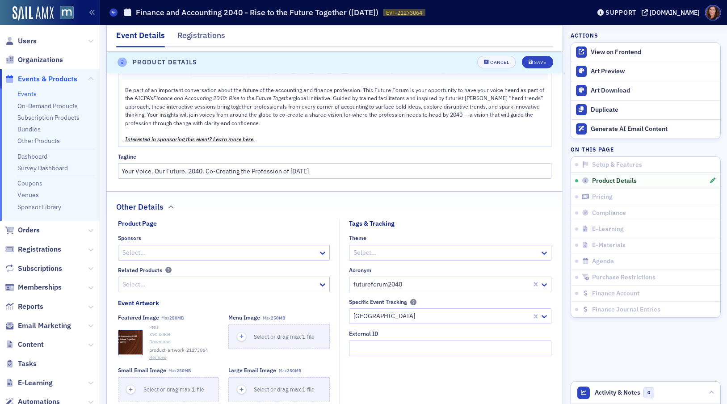
click at [277, 127] on div "rdw-editor" at bounding box center [335, 131] width 420 height 8
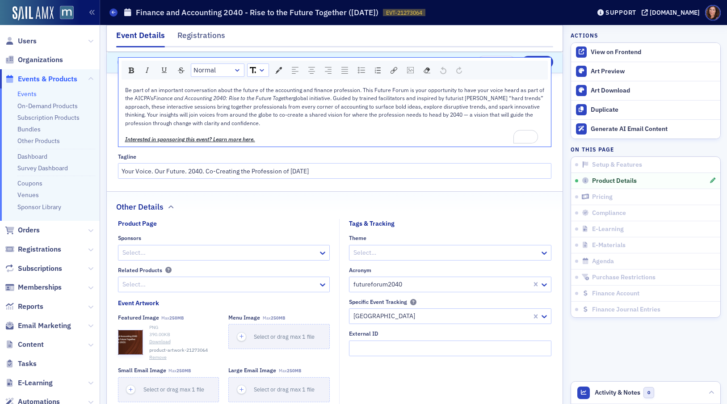
click at [270, 124] on div "Be part of an important conversation about the future of the accounting and fin…" at bounding box center [335, 106] width 420 height 41
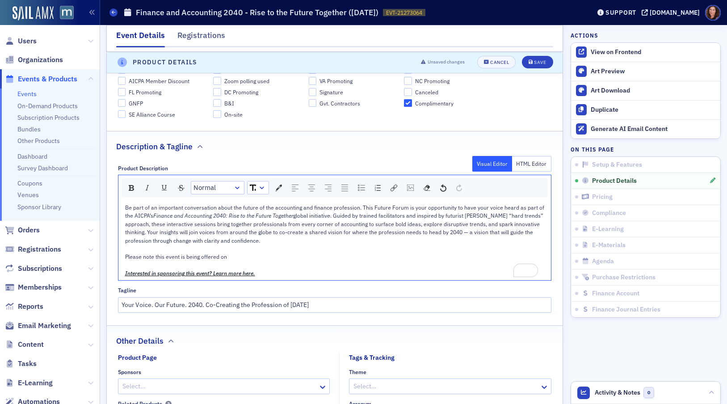
scroll to position [449, 0]
click at [186, 255] on span "Please note this event is being offered on [DATE], [DATE], and [DATE]," at bounding box center [210, 255] width 170 height 7
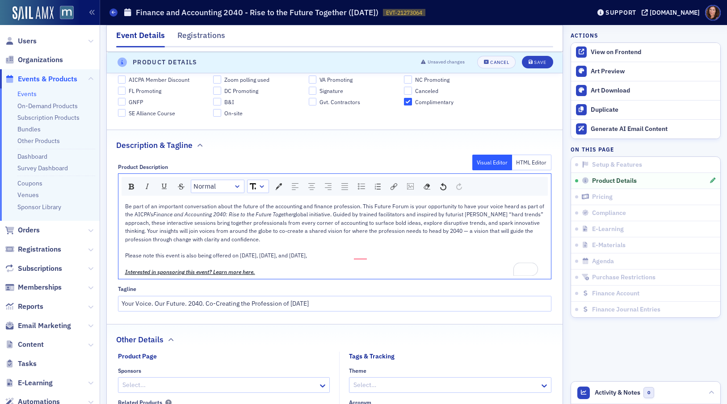
click at [384, 255] on div "Please note this event is also being offered on [DATE], [DATE], and [DATE]," at bounding box center [335, 255] width 420 height 8
click at [329, 256] on span "Please note this event is also being offered on [DATE], [DATE], and [DATE], in …" at bounding box center [316, 255] width 383 height 7
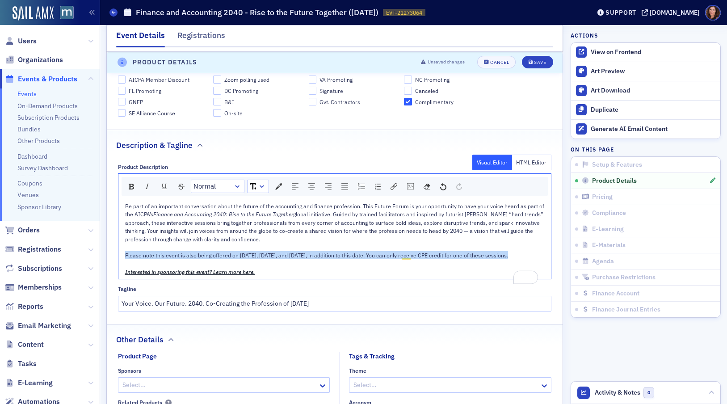
click at [329, 256] on span "Please note this event is also being offered on September 29th, October 29th, a…" at bounding box center [316, 255] width 383 height 7
click at [131, 186] on img "rdw-inline-control" at bounding box center [131, 187] width 5 height 6
click at [278, 185] on img "rdw-color-picker" at bounding box center [278, 186] width 7 height 7
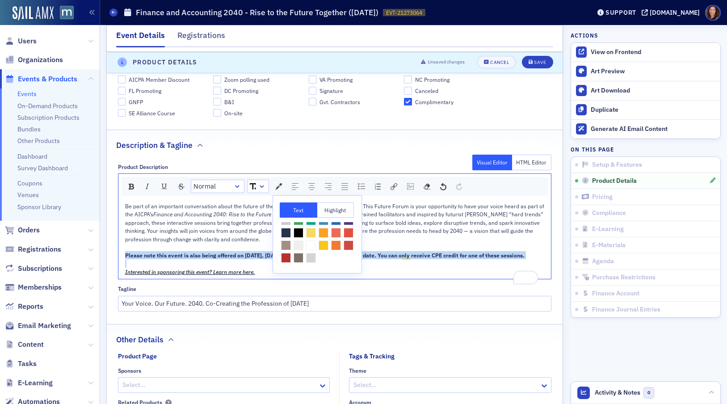
scroll to position [40, 0]
click at [291, 253] on span "rdw-color-picker" at bounding box center [286, 258] width 10 height 10
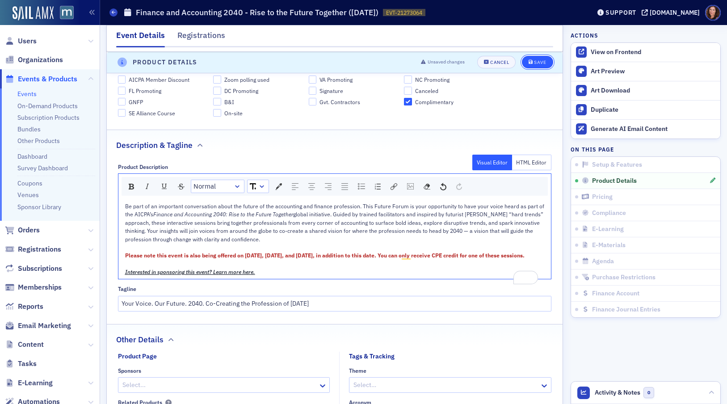
click at [534, 64] on div "Save" at bounding box center [540, 62] width 12 height 5
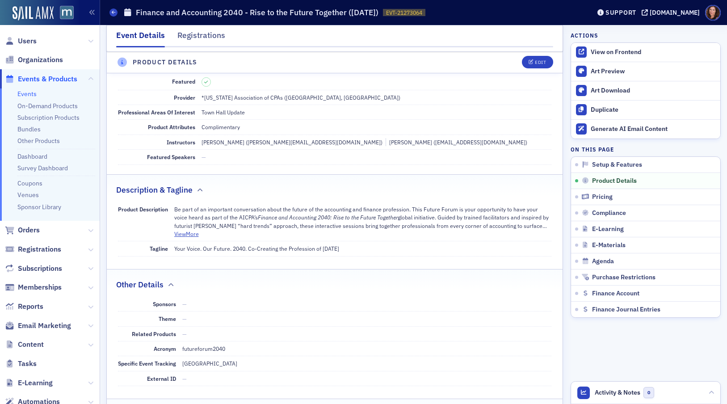
scroll to position [249, 0]
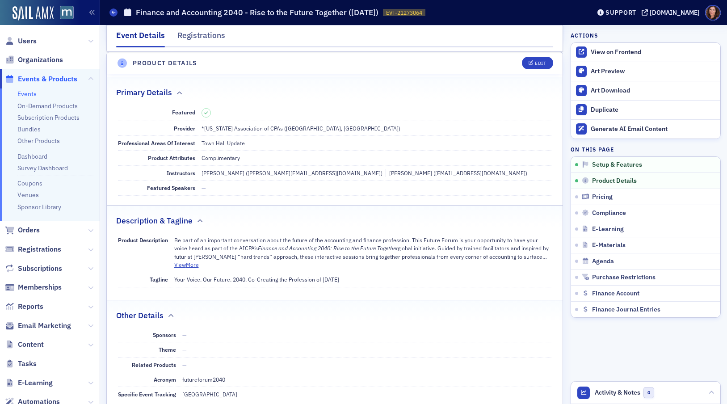
click at [31, 96] on link "Events" at bounding box center [26, 94] width 19 height 8
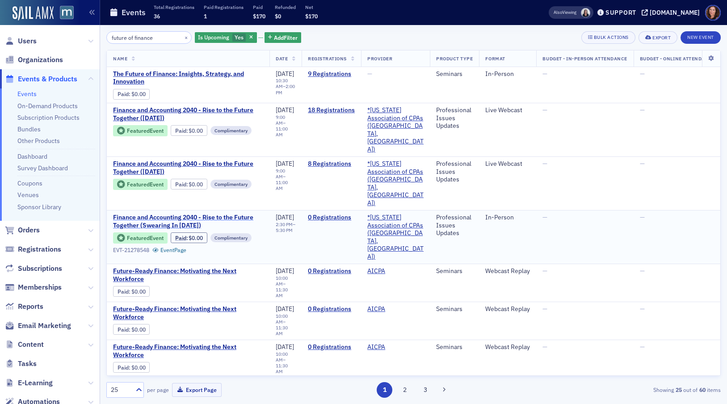
click at [174, 214] on span "Finance and Accounting 2040 - Rise to the Future Together (Swearing In 2025)" at bounding box center [188, 222] width 150 height 16
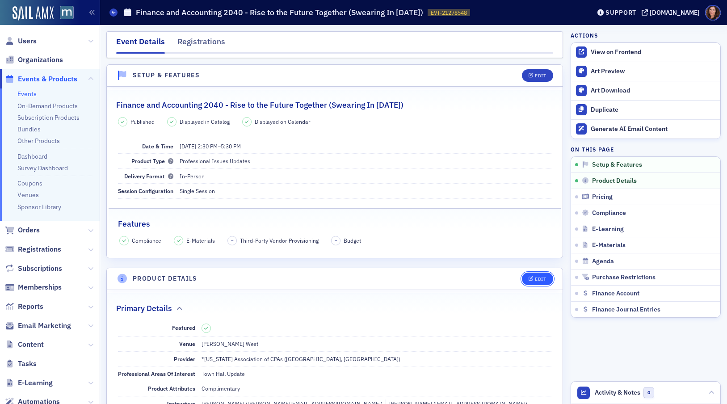
click at [529, 282] on button "Edit" at bounding box center [537, 279] width 31 height 13
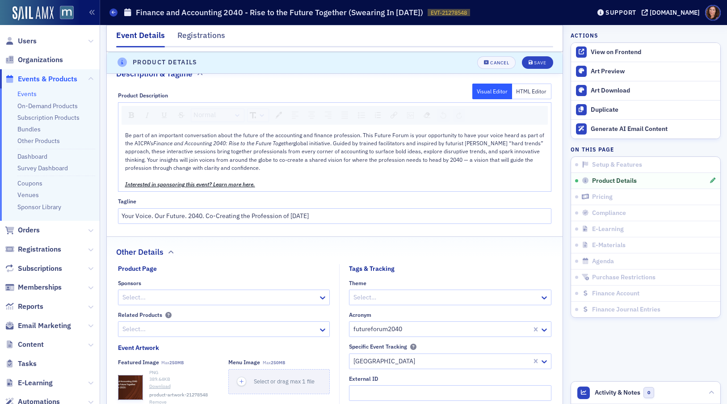
scroll to position [501, 0]
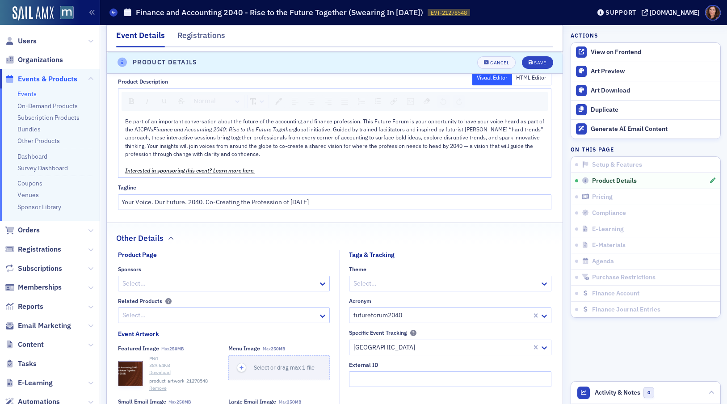
click at [269, 157] on div "Be part of an important conversation about the future of the accounting and fin…" at bounding box center [335, 137] width 420 height 41
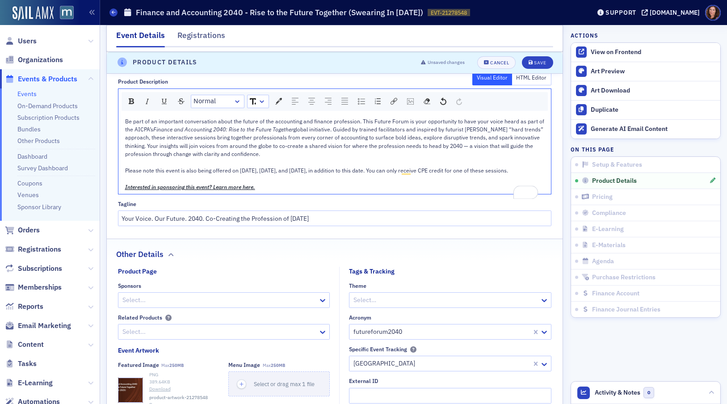
click at [213, 171] on span "Please note this event is also being offered on September 29th, October 29th, a…" at bounding box center [316, 170] width 383 height 7
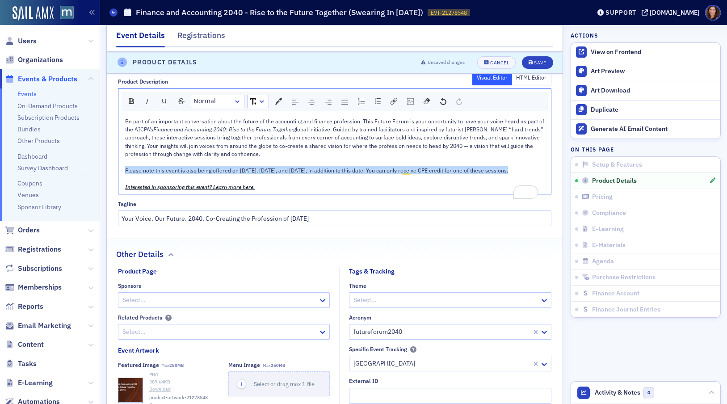
click at [213, 171] on span "Please note this event is also being offered on September 29th, October 29th, a…" at bounding box center [316, 170] width 383 height 7
click at [278, 98] on img "rdw-color-picker" at bounding box center [278, 101] width 7 height 7
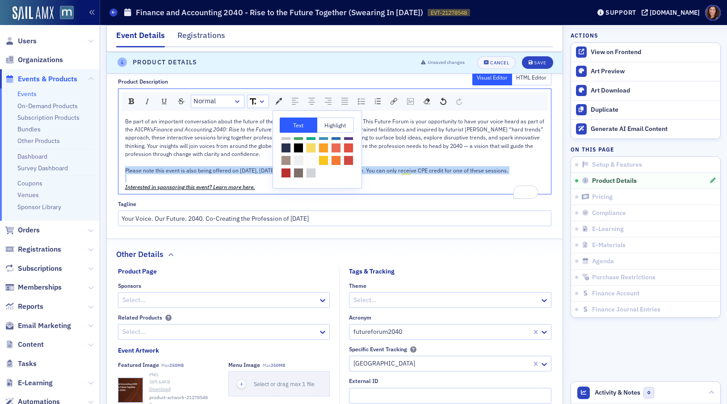
scroll to position [40, 0]
click at [291, 168] on span "rdw-color-picker" at bounding box center [286, 173] width 10 height 10
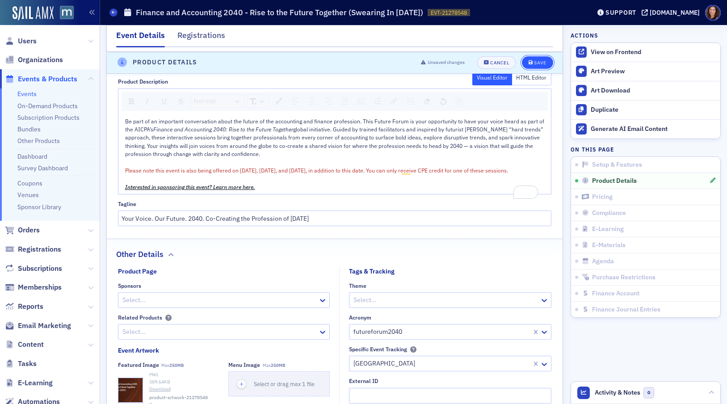
click at [534, 62] on div "Save" at bounding box center [540, 62] width 12 height 5
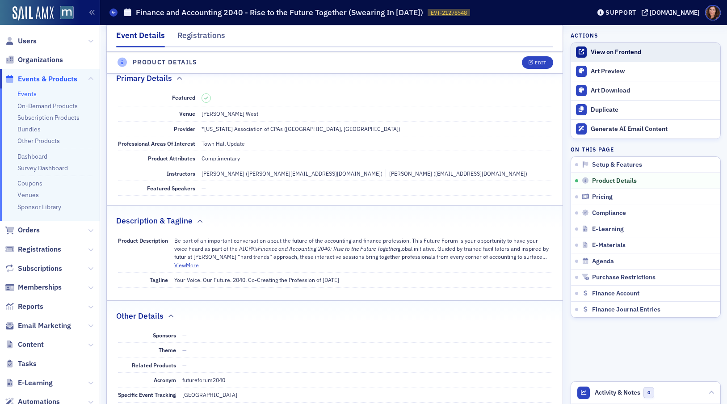
scroll to position [216, 0]
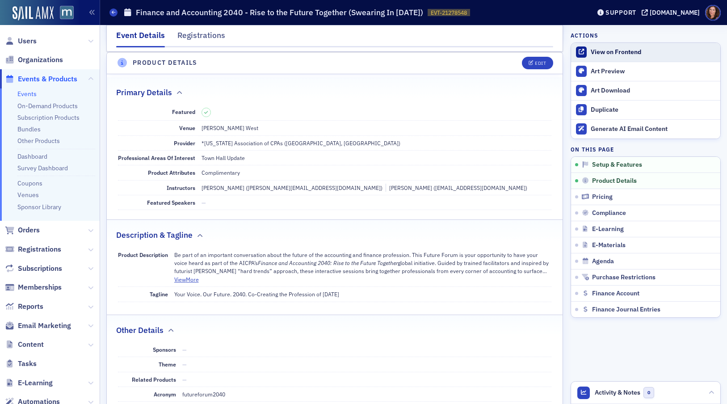
click at [613, 50] on div "View on Frontend" at bounding box center [653, 52] width 125 height 8
click at [33, 93] on link "Events" at bounding box center [26, 94] width 19 height 8
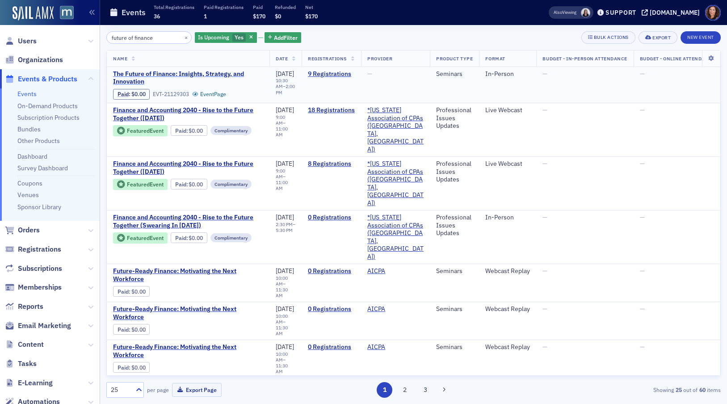
click at [224, 71] on span "The Future of Finance: Insights, Strategy, and Innovation" at bounding box center [188, 78] width 150 height 16
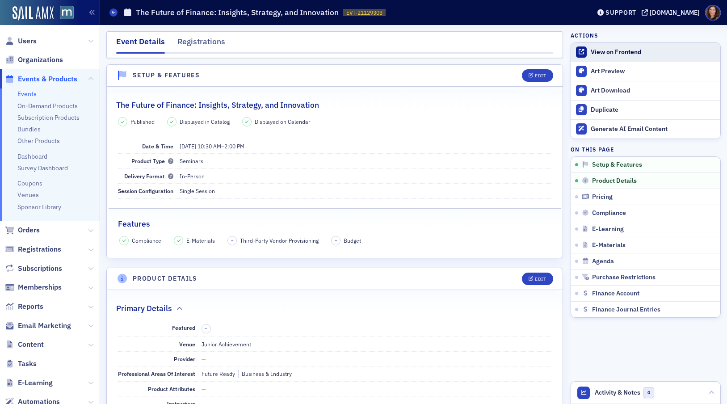
click at [608, 52] on div "View on Frontend" at bounding box center [653, 52] width 125 height 8
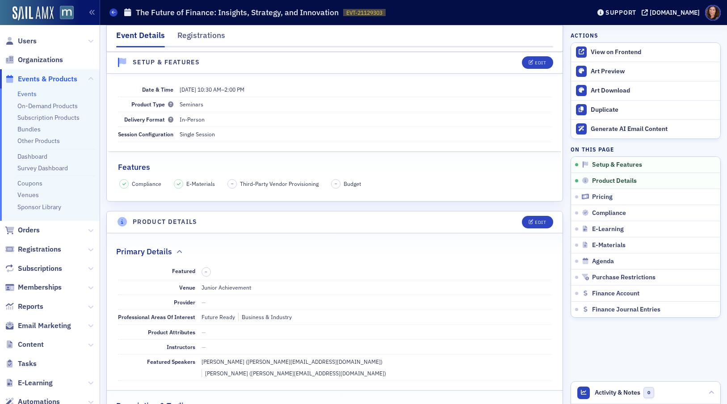
scroll to position [60, 0]
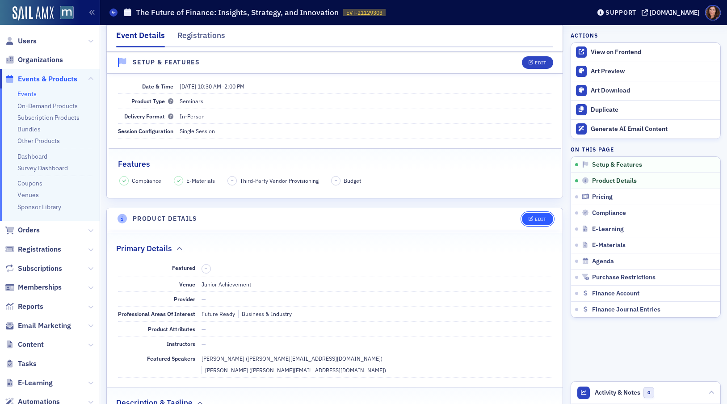
click at [535, 217] on div "Edit" at bounding box center [540, 219] width 11 height 5
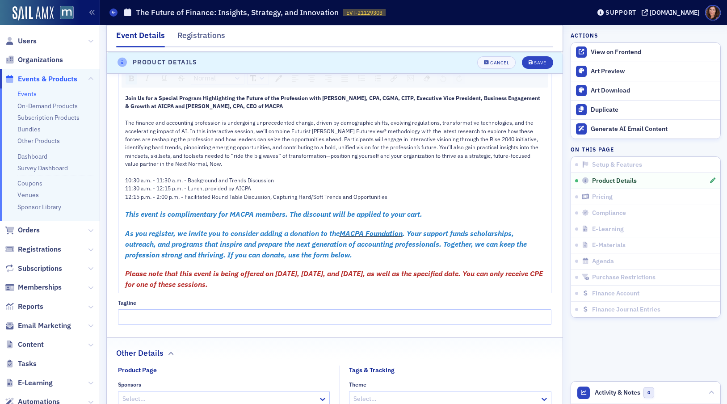
scroll to position [533, 0]
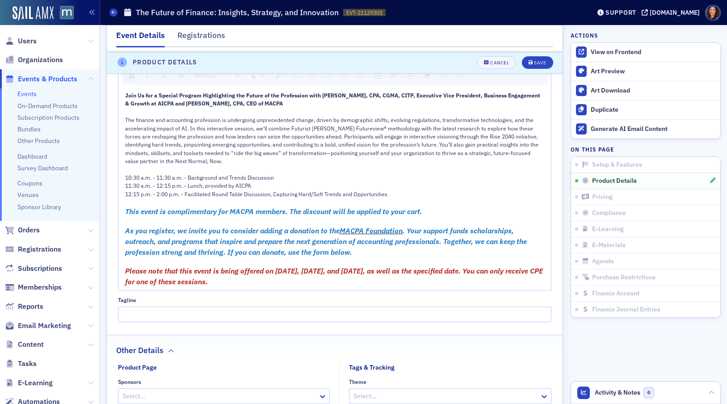
click at [219, 266] on span "Please note that this event is being offered on October 29th, November 12th, an…" at bounding box center [335, 276] width 420 height 20
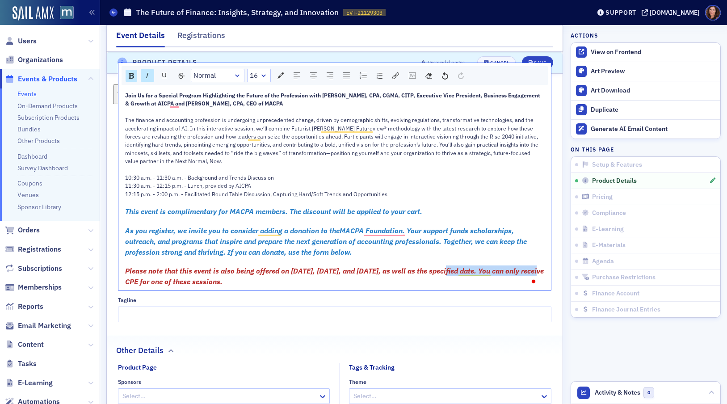
drag, startPoint x: 458, startPoint y: 267, endPoint x: 139, endPoint y: 278, distance: 319.2
click at [139, 278] on span "Please note that this event is also being offered on October 29th, November 12t…" at bounding box center [335, 276] width 420 height 20
click at [207, 275] on span "Please note that this event is also being offered on October 29th, November 12t…" at bounding box center [334, 276] width 418 height 20
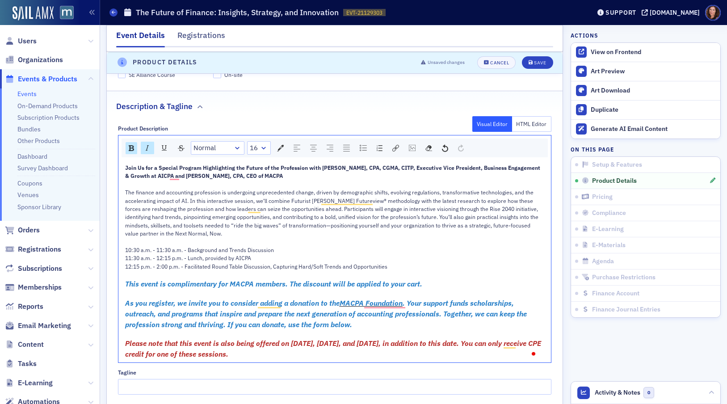
scroll to position [407, 0]
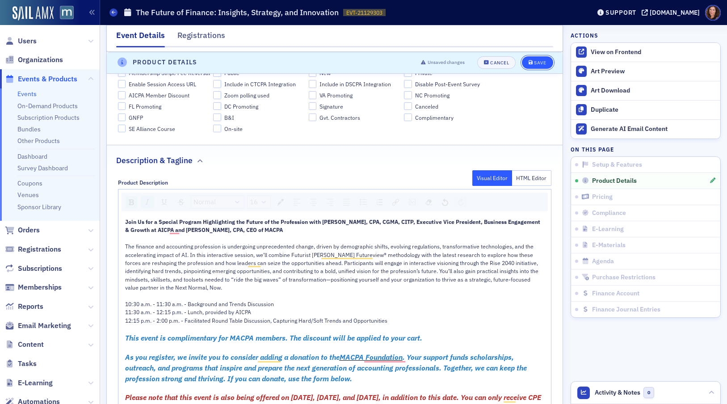
click at [535, 61] on div "Save" at bounding box center [540, 62] width 12 height 5
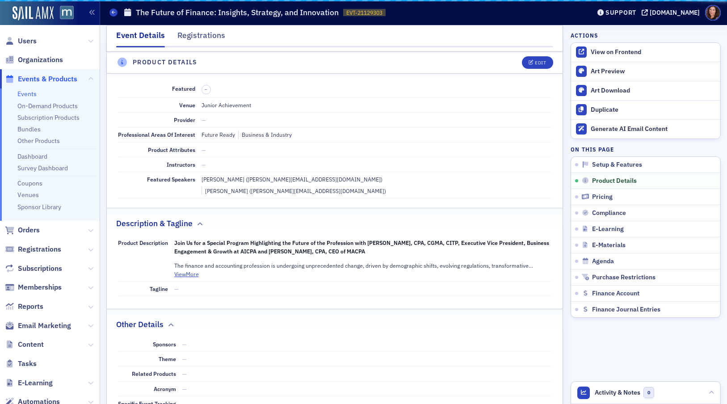
scroll to position [216, 0]
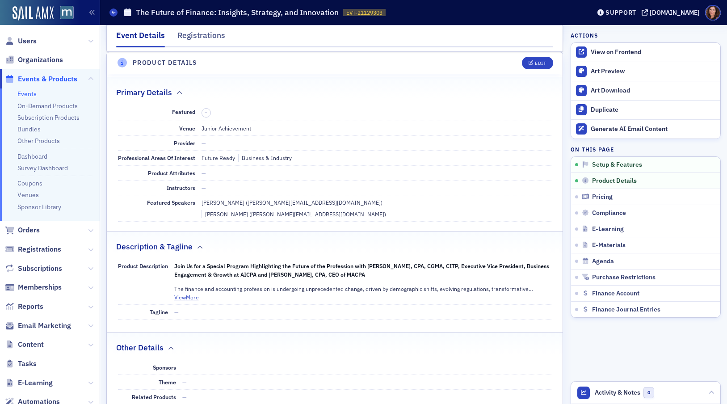
click at [28, 93] on link "Events" at bounding box center [26, 94] width 19 height 8
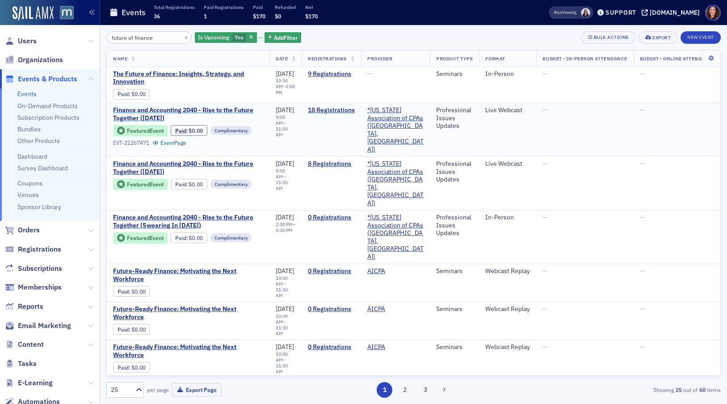
click at [237, 113] on span "Finance and Accounting 2040 - Rise to the Future Together ([DATE])" at bounding box center [188, 114] width 150 height 16
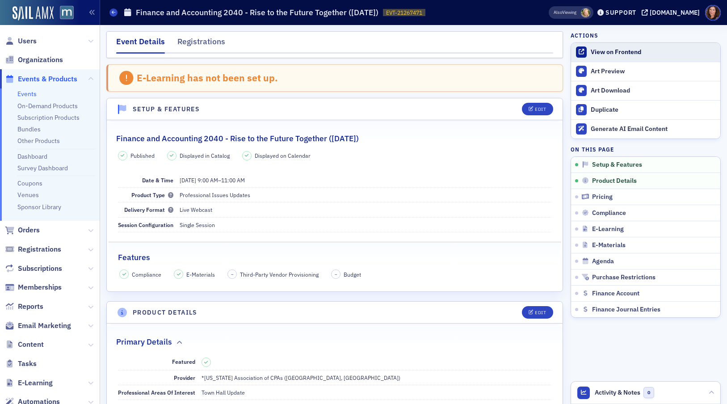
click at [593, 49] on div "View on Frontend" at bounding box center [653, 52] width 125 height 8
click at [29, 39] on span "Users" at bounding box center [27, 41] width 19 height 10
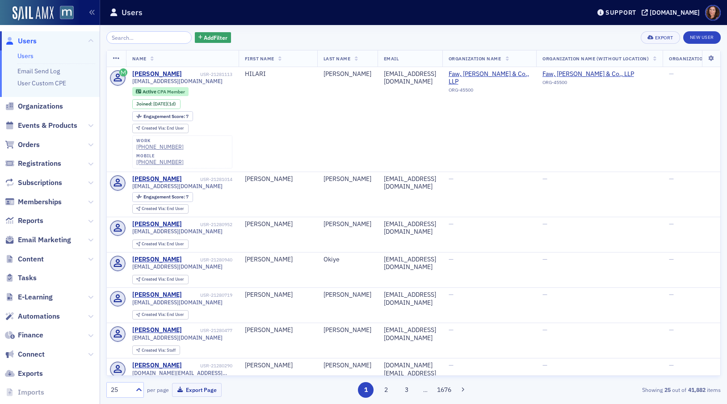
click at [134, 38] on input "search" at bounding box center [148, 37] width 85 height 13
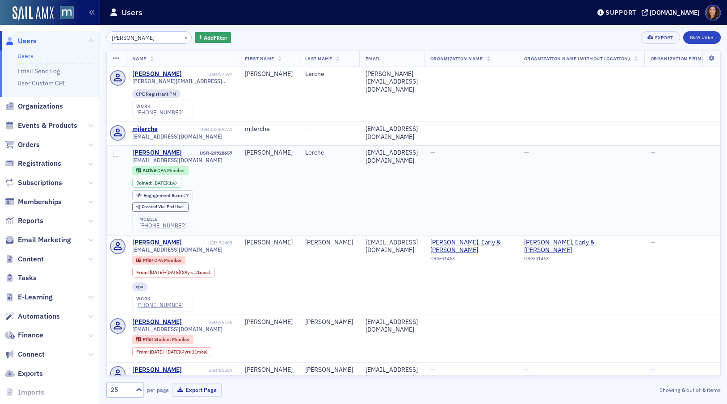
drag, startPoint x: 133, startPoint y: 160, endPoint x: 218, endPoint y: 160, distance: 84.9
click at [218, 160] on div "mbeck@heritagecappartners.com" at bounding box center [182, 160] width 100 height 7
copy span "mbeck@heritagecappartners.com"
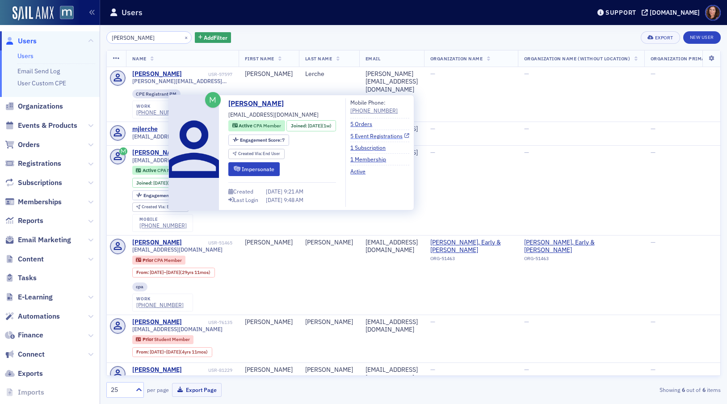
click at [399, 137] on link "5 Event Registrations" at bounding box center [379, 136] width 59 height 8
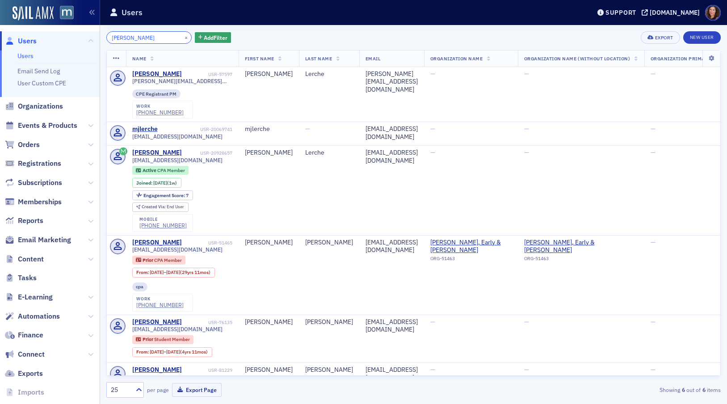
click at [121, 39] on input "Lerch" at bounding box center [148, 37] width 85 height 13
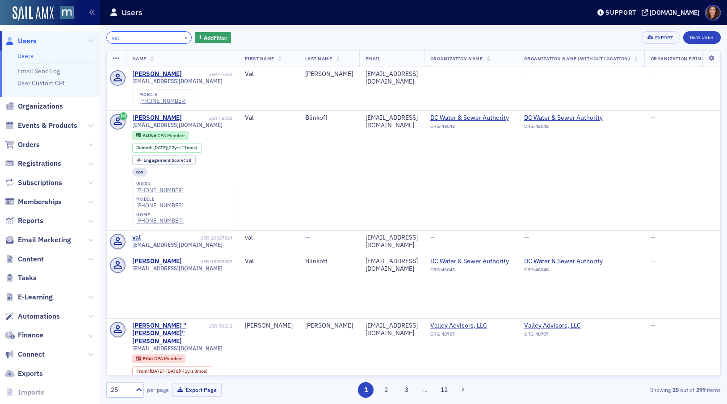
click at [114, 38] on input "val" at bounding box center [148, 37] width 85 height 13
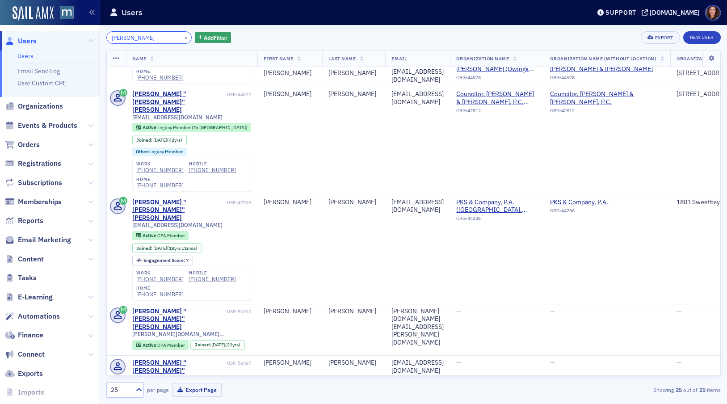
scroll to position [989, 0]
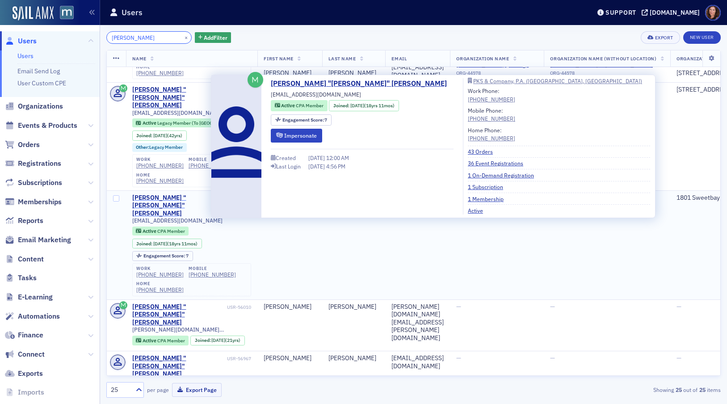
type input "Tamara"
click at [151, 194] on div "Tamara "Tammi" Valenzano" at bounding box center [178, 206] width 93 height 24
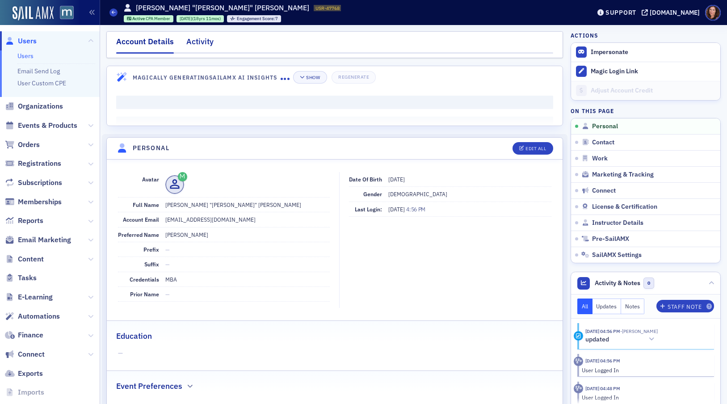
click at [196, 38] on div "Activity" at bounding box center [199, 44] width 27 height 17
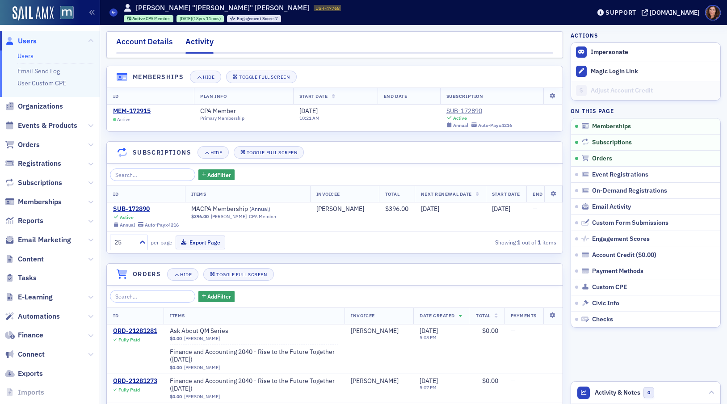
click at [150, 42] on div "Account Details" at bounding box center [144, 44] width 57 height 17
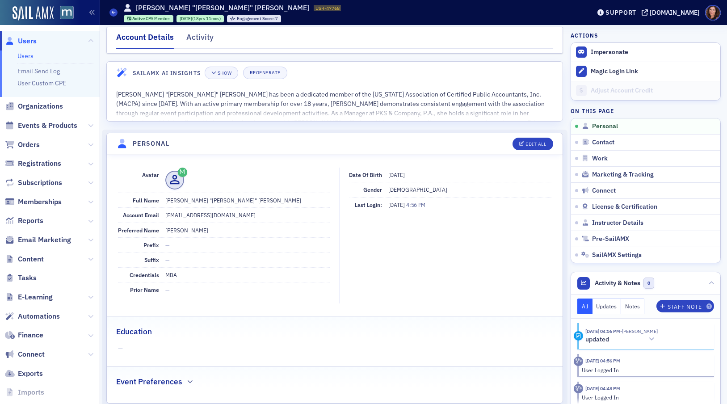
scroll to position [6, 0]
click at [197, 214] on dd "tvalenzano@pkscpa.com" at bounding box center [247, 213] width 165 height 14
copy dd "tvalenzano@pkscpa.com"
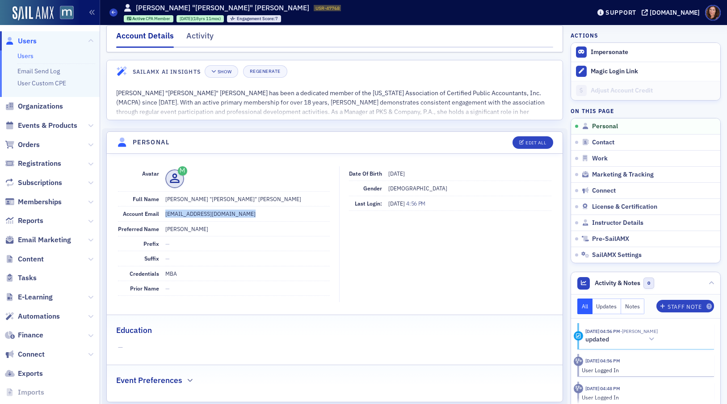
click at [30, 56] on link "Users" at bounding box center [25, 56] width 16 height 8
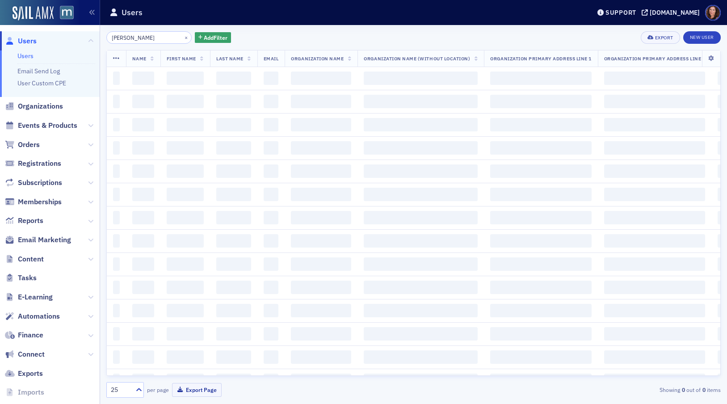
click at [120, 38] on input "Tamara" at bounding box center [148, 37] width 85 height 13
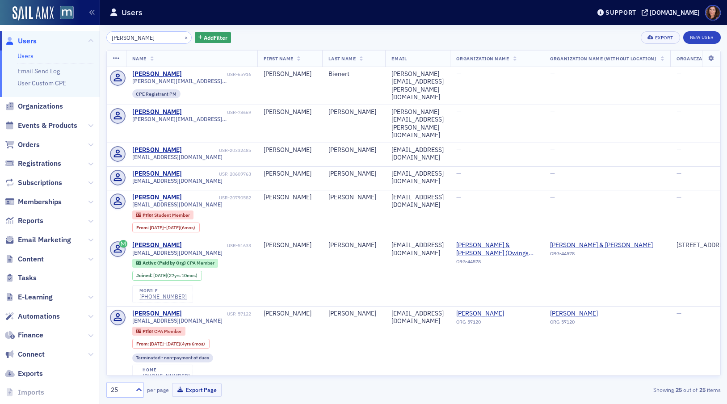
click at [120, 38] on input "Tamara" at bounding box center [148, 37] width 85 height 13
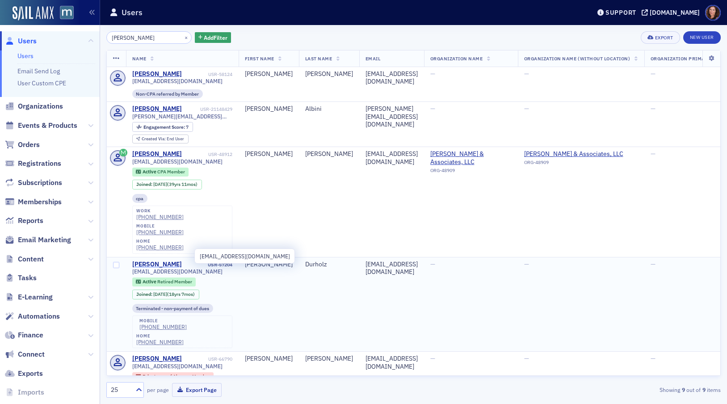
type input "Marlene"
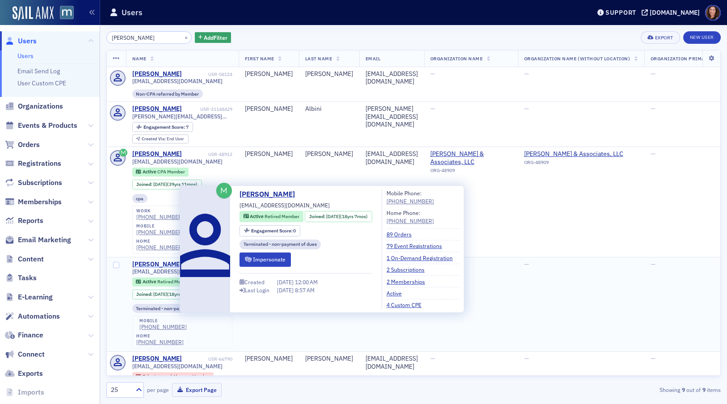
click at [161, 260] on div "Marlene Durholz" at bounding box center [157, 264] width 50 height 8
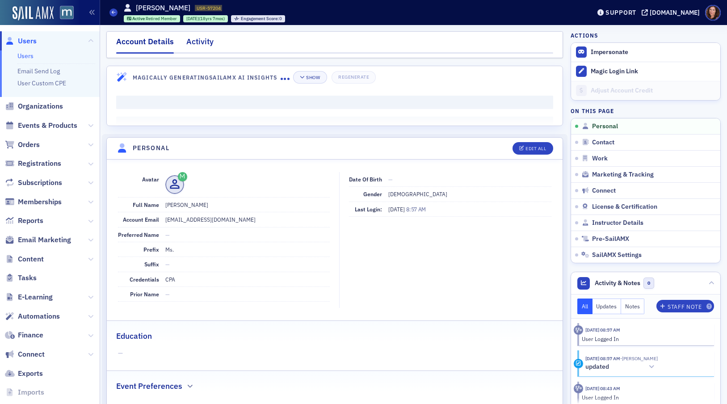
click at [196, 40] on div "Activity" at bounding box center [199, 44] width 27 height 17
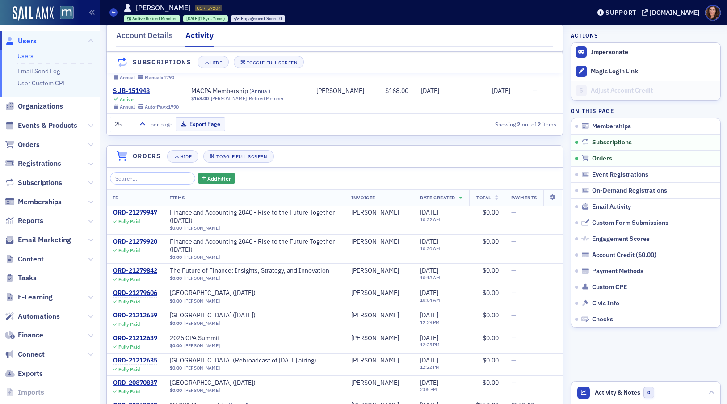
scroll to position [170, 0]
click at [147, 35] on div "Account Details" at bounding box center [144, 37] width 57 height 17
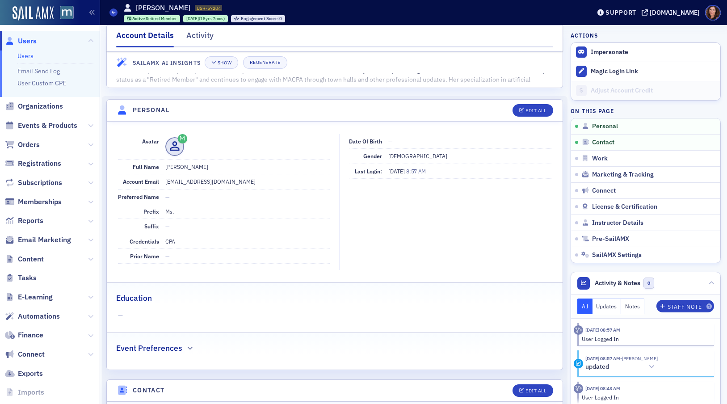
scroll to position [6, 0]
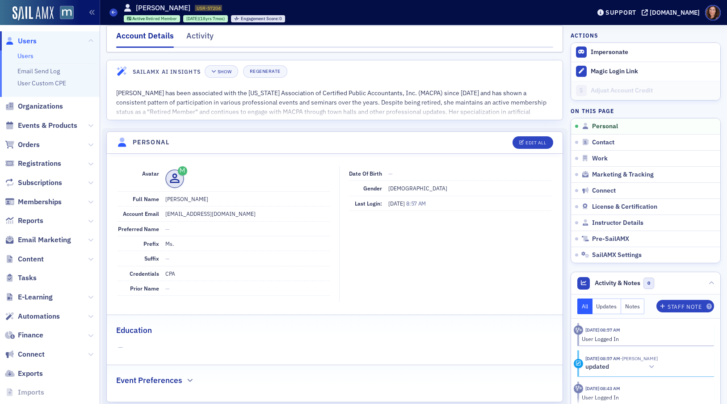
click at [196, 213] on dd "mdurholz@gmail.com" at bounding box center [247, 213] width 165 height 14
copy dd "mdurholz@gmail.com"
click at [22, 56] on link "Users" at bounding box center [25, 56] width 16 height 8
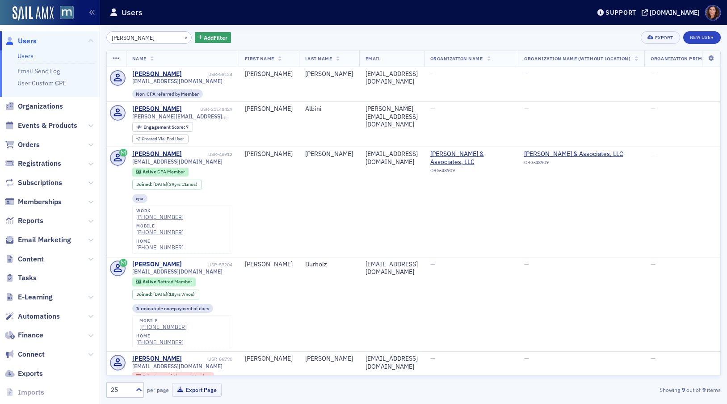
click at [121, 37] on input "Marlene" at bounding box center [148, 37] width 85 height 13
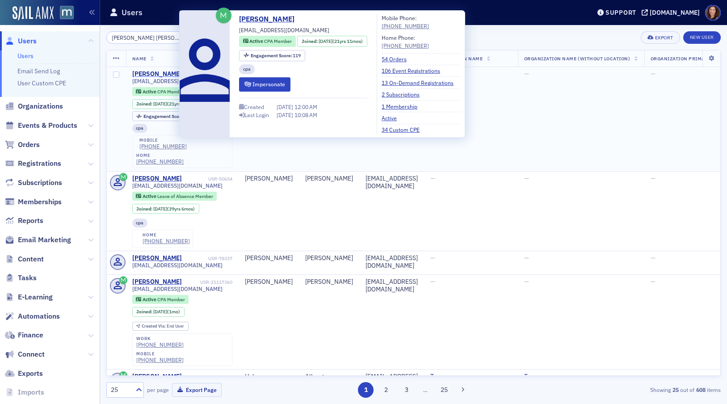
type input "anna hal"
click at [166, 74] on div "Anna Halterman" at bounding box center [157, 74] width 50 height 8
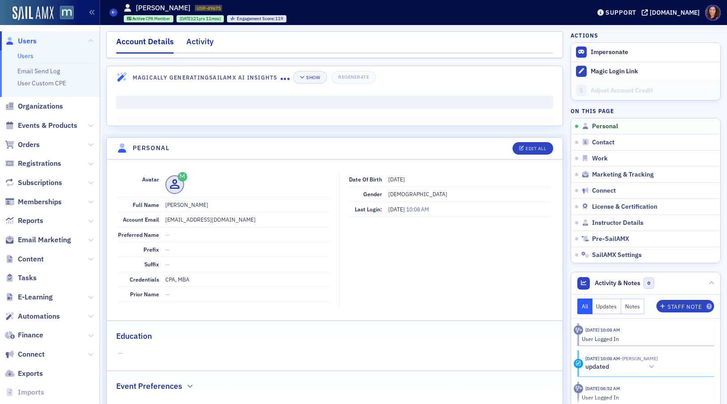
click at [207, 41] on div "Activity" at bounding box center [199, 44] width 27 height 17
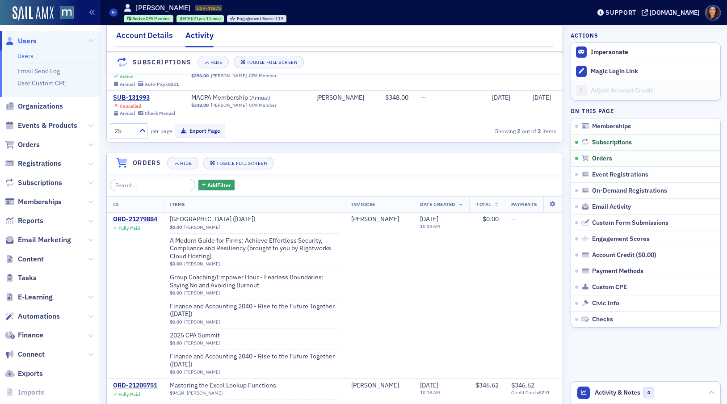
click at [158, 35] on div "Account Details" at bounding box center [144, 37] width 57 height 17
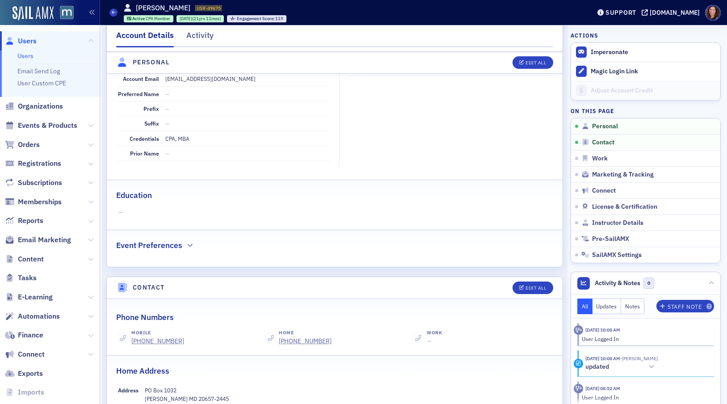
click at [197, 79] on dd "m_halterman@yahoo.com" at bounding box center [247, 78] width 165 height 14
copy dd "m_halterman@yahoo.com"
click at [26, 57] on link "Users" at bounding box center [25, 56] width 16 height 8
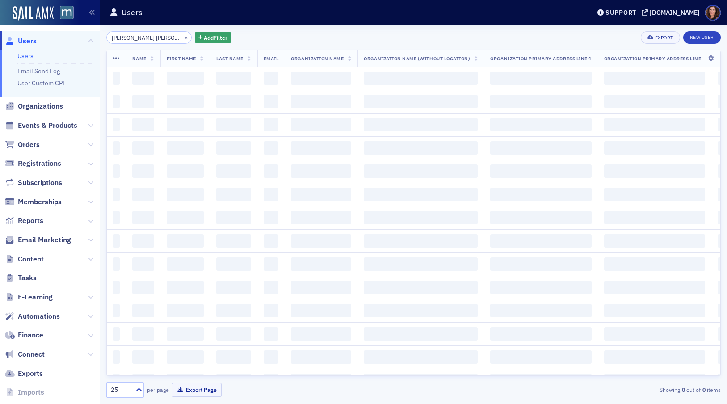
click at [128, 38] on input "anna hal" at bounding box center [148, 37] width 85 height 13
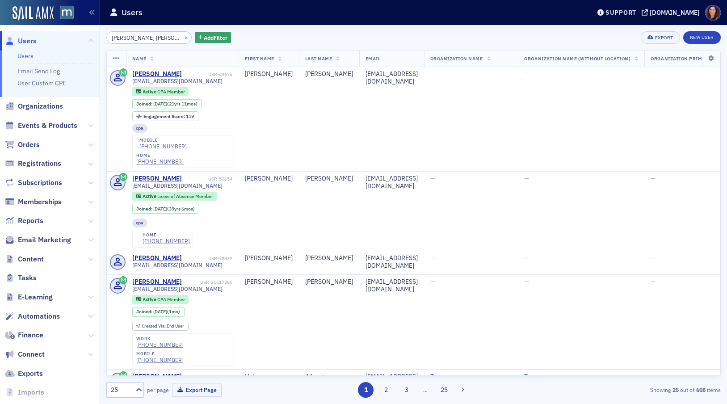
click at [128, 38] on input "anna hal" at bounding box center [148, 37] width 85 height 13
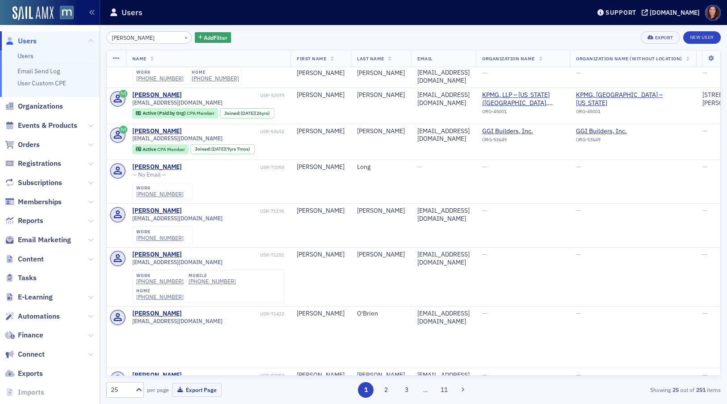
scroll to position [80, 0]
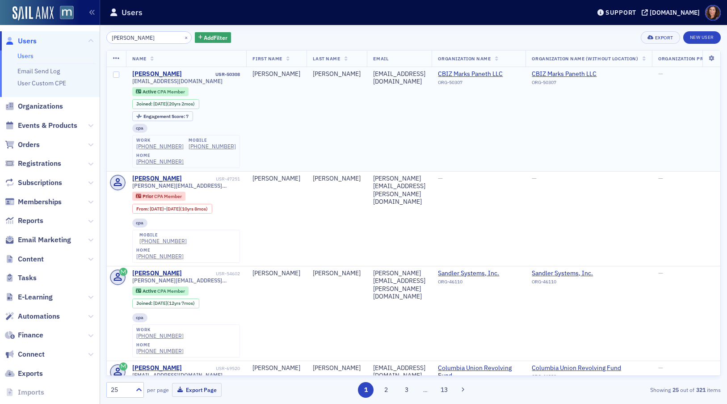
type input "Kevin baker"
click at [144, 72] on div "Kevin Baker" at bounding box center [157, 74] width 50 height 8
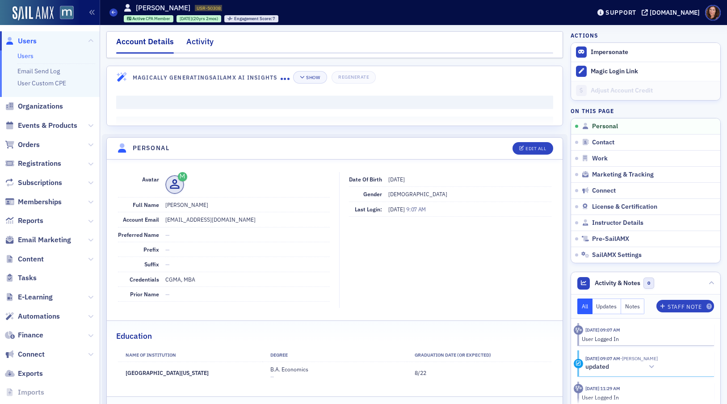
click at [196, 39] on div "Activity" at bounding box center [199, 44] width 27 height 17
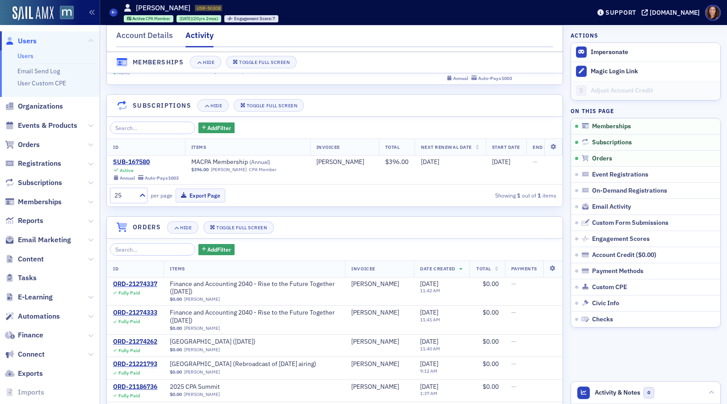
scroll to position [48, 0]
click at [151, 42] on div "Account Details" at bounding box center [144, 37] width 57 height 17
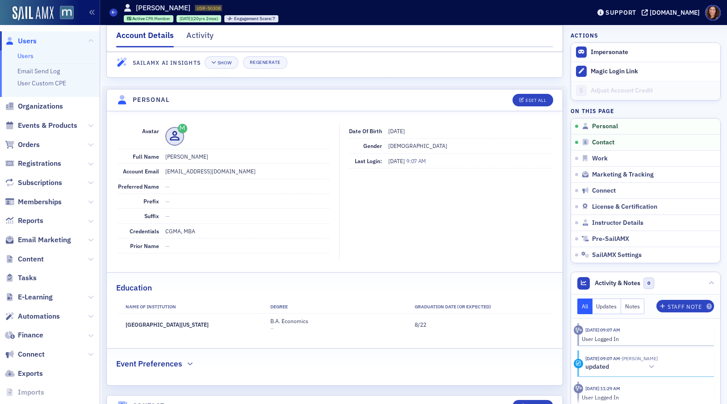
click at [200, 172] on dd "kbaker@markspaneth.com" at bounding box center [247, 171] width 165 height 14
copy dd "kbaker@markspaneth.com"
click at [26, 54] on link "Users" at bounding box center [25, 56] width 16 height 8
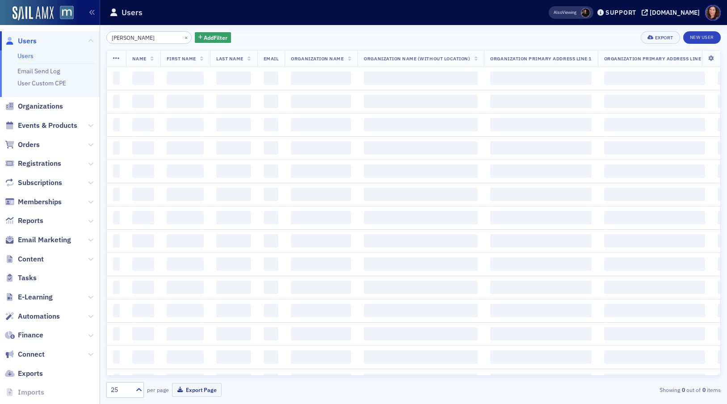
click at [133, 38] on input "Kevin baker" at bounding box center [148, 37] width 85 height 13
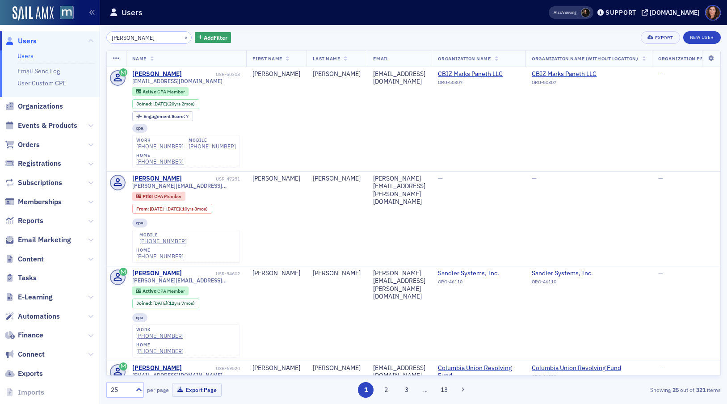
click at [133, 38] on input "Kevin baker" at bounding box center [148, 37] width 85 height 13
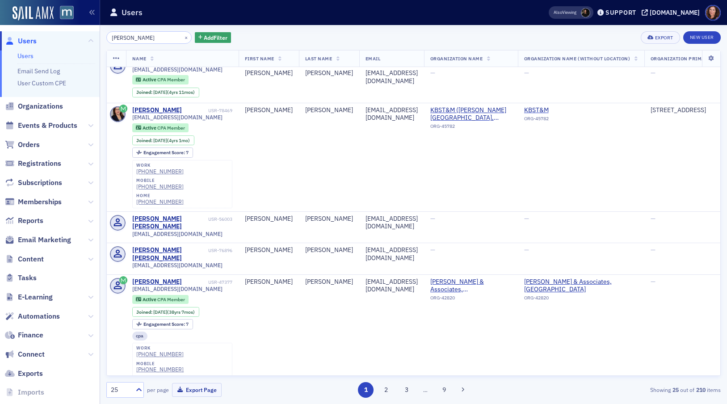
scroll to position [482, 0]
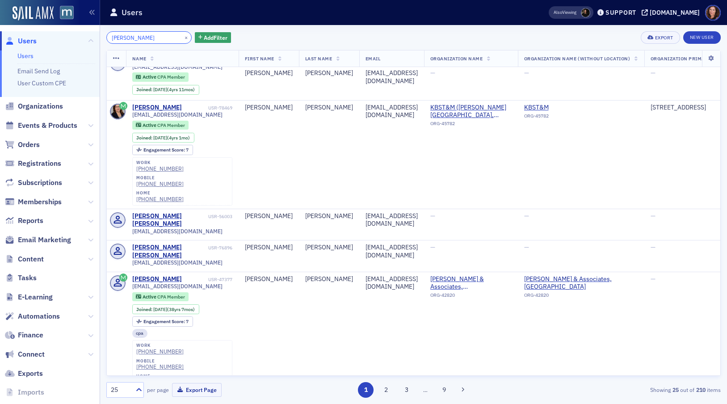
click at [143, 38] on input "Elizabeth Steiff" at bounding box center [148, 37] width 85 height 13
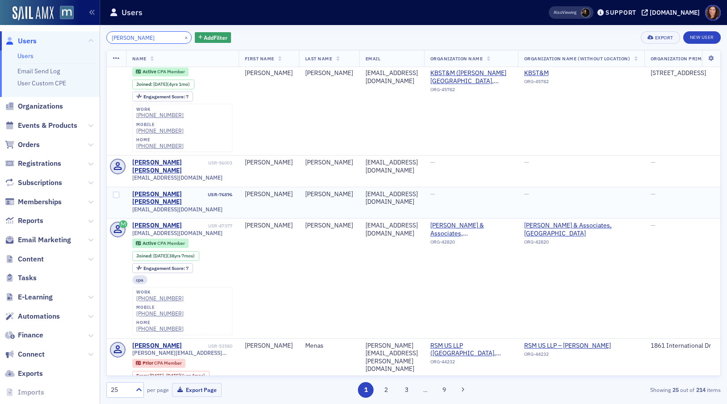
scroll to position [219, 0]
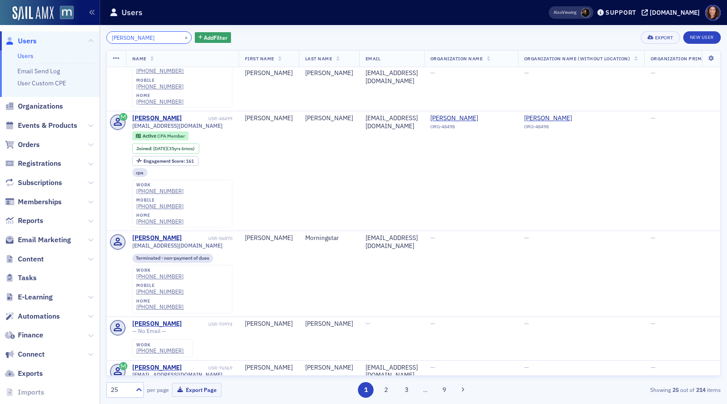
click at [124, 39] on input "[PERSON_NAME]" at bounding box center [148, 37] width 85 height 13
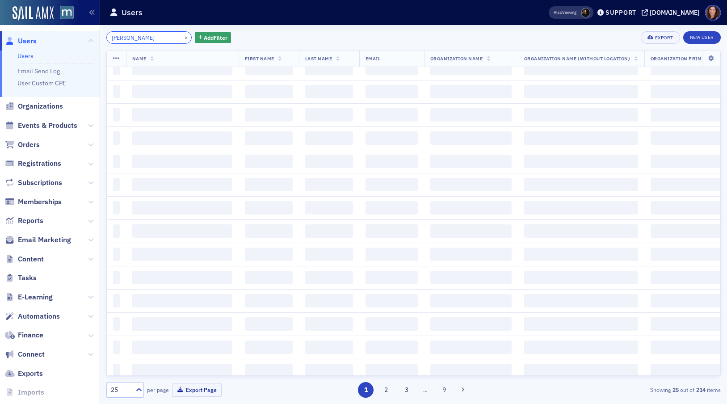
scroll to position [798, 0]
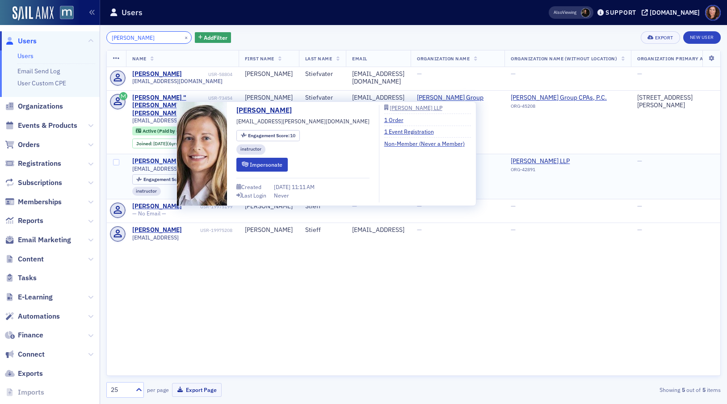
type input "[PERSON_NAME]"
click at [149, 157] on div "[PERSON_NAME]" at bounding box center [157, 161] width 50 height 8
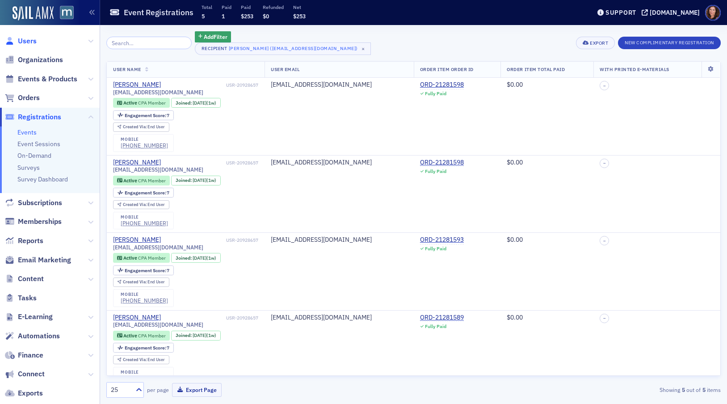
click at [29, 45] on span "Users" at bounding box center [27, 41] width 19 height 10
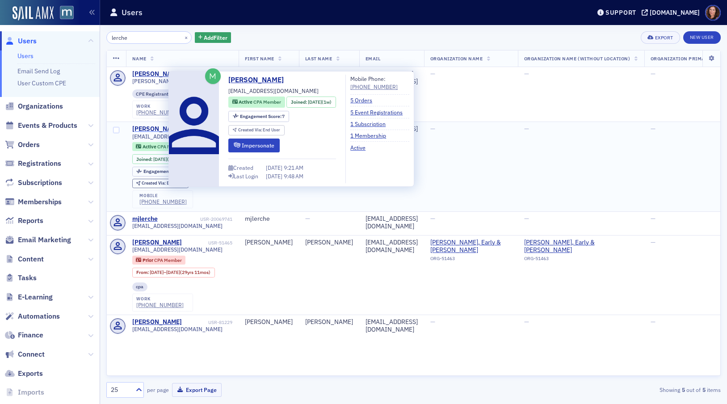
type input "lerche"
click at [156, 130] on div "Molly Lerche" at bounding box center [157, 129] width 50 height 8
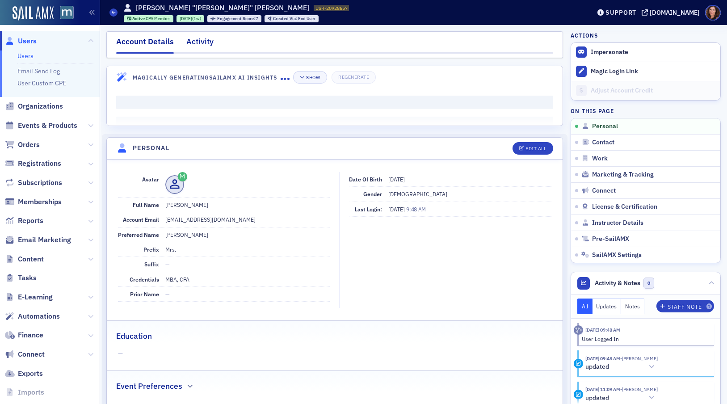
click at [199, 42] on div "Activity" at bounding box center [199, 44] width 27 height 17
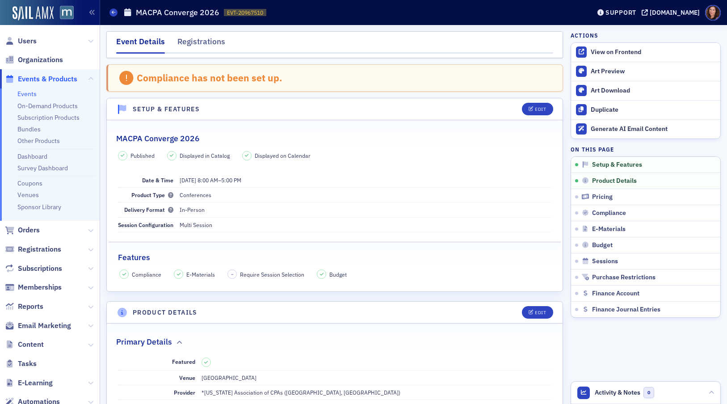
click at [32, 94] on link "Events" at bounding box center [26, 94] width 19 height 8
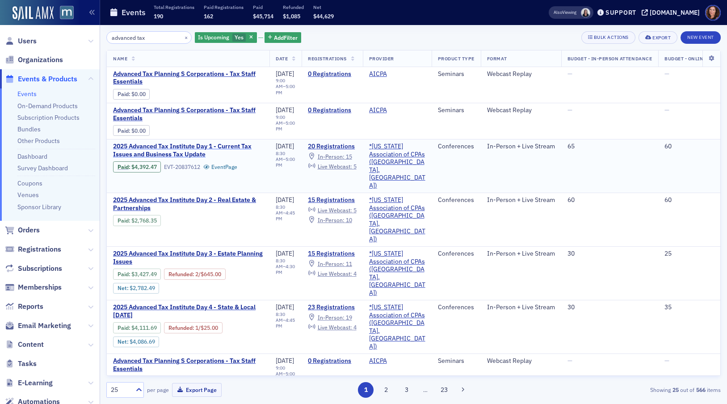
type input "advanced tax"
click at [215, 148] on span "2025 Advanced Tax Institute Day 1 - Current Tax Issues and Business Tax Update" at bounding box center [188, 151] width 150 height 16
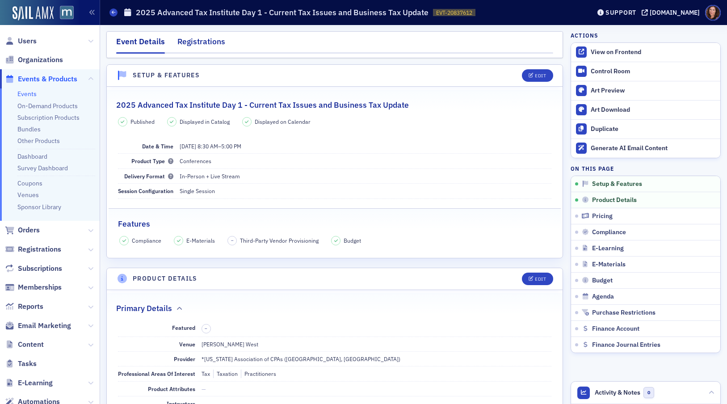
click at [214, 40] on div "Registrations" at bounding box center [201, 44] width 48 height 17
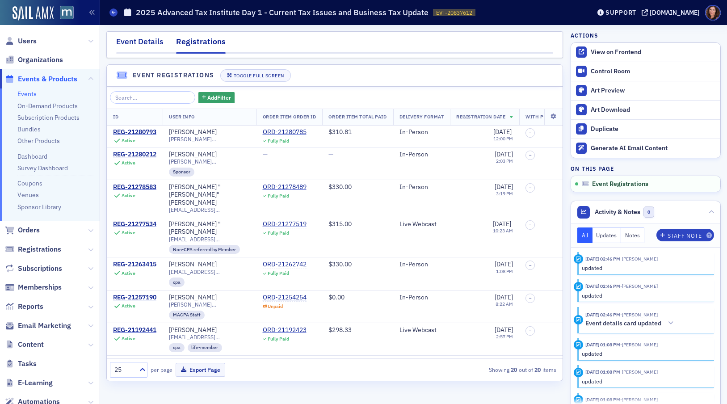
click at [149, 42] on div "Event Details" at bounding box center [139, 44] width 47 height 17
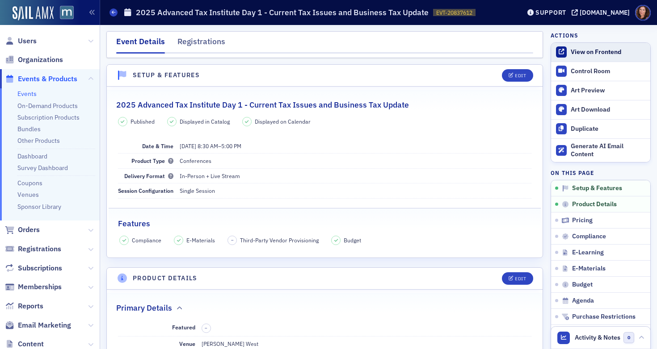
click at [585, 51] on div "View on Frontend" at bounding box center [608, 52] width 75 height 8
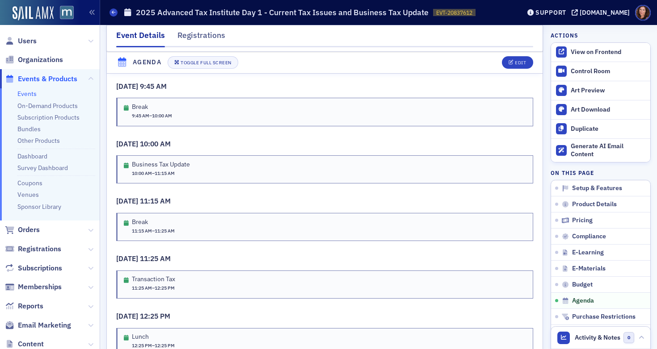
scroll to position [1669, 0]
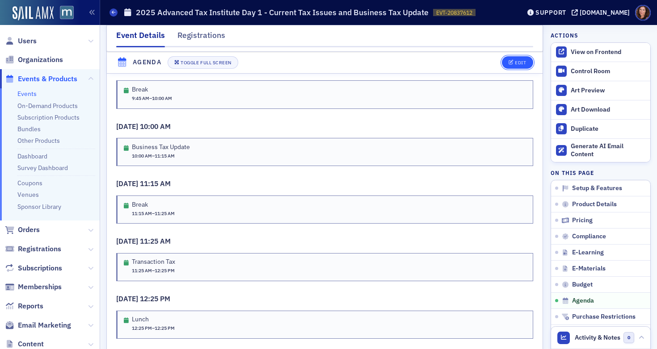
click at [515, 62] on div "Edit" at bounding box center [520, 62] width 11 height 5
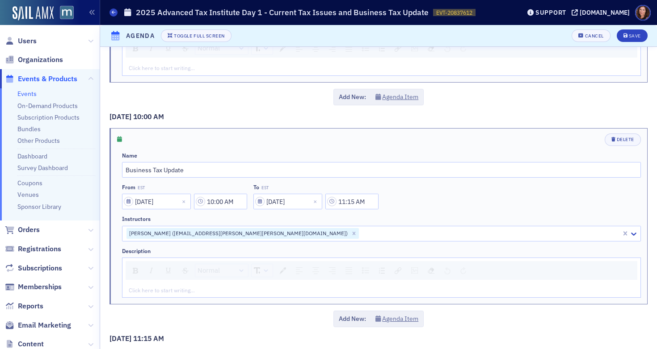
scroll to position [653, 0]
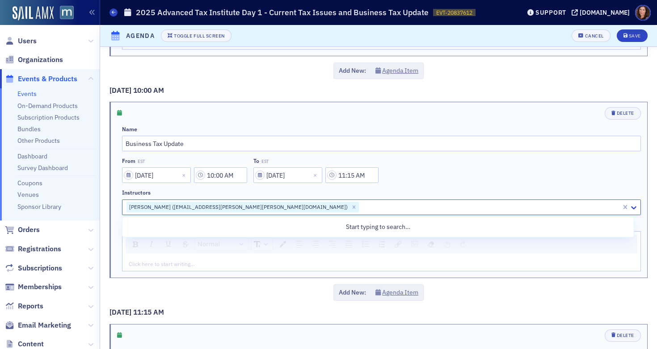
click at [360, 207] on div at bounding box center [490, 207] width 260 height 11
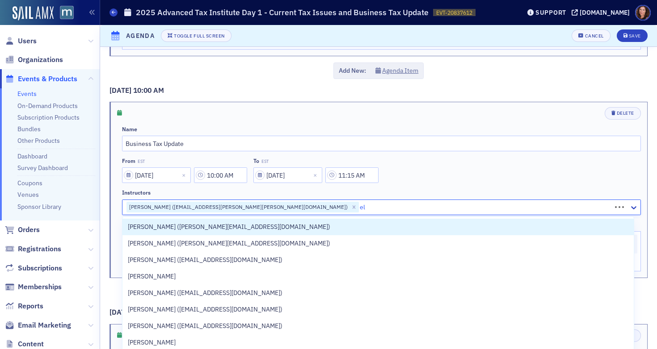
type input "e"
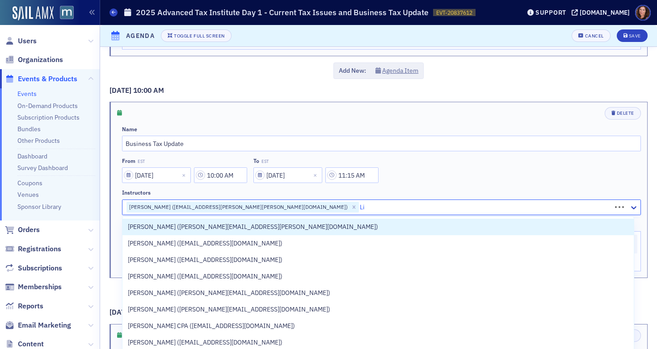
type input "L"
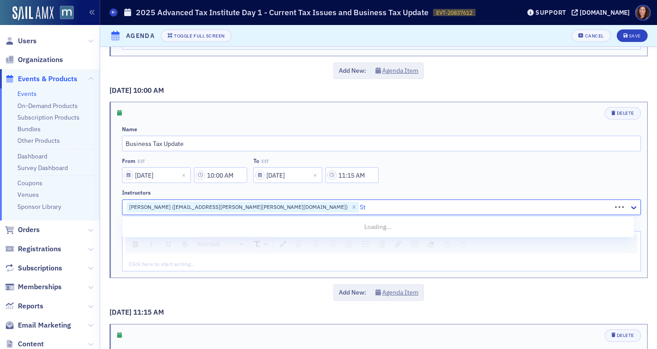
type input "S"
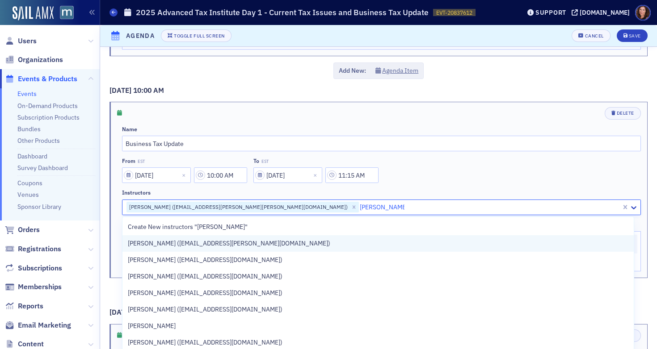
type input "[PERSON_NAME]"
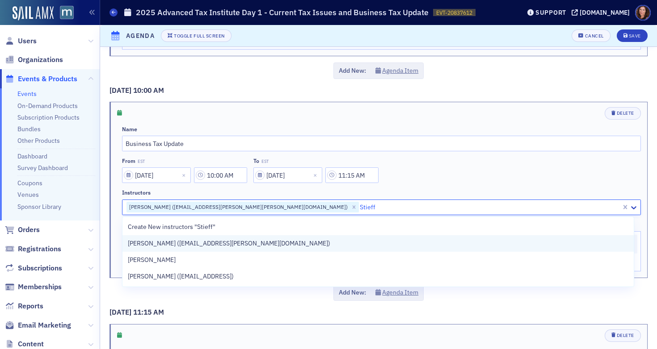
type input "Stieff"
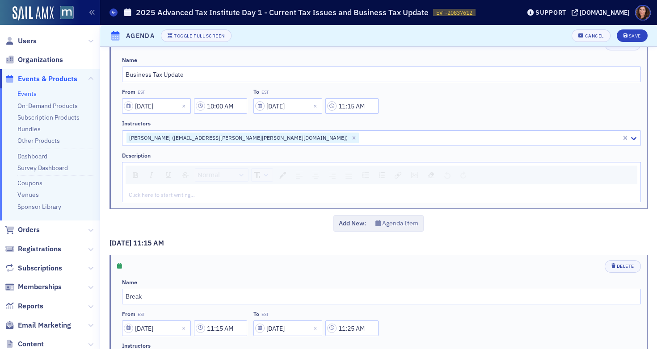
scroll to position [722, 0]
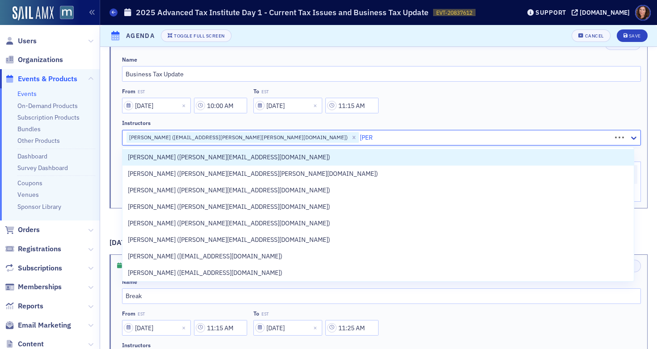
type input "Stieff"
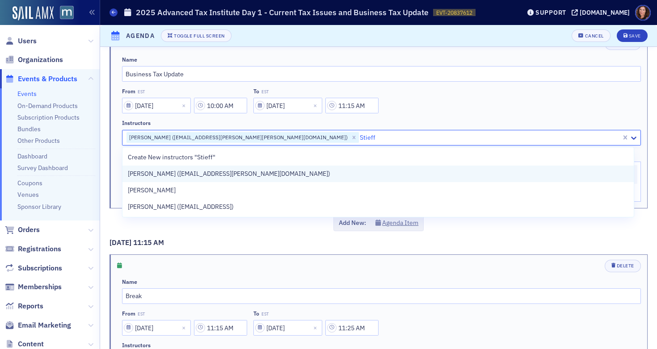
click at [276, 173] on div "[PERSON_NAME] ([EMAIL_ADDRESS][PERSON_NAME][DOMAIN_NAME])" at bounding box center [378, 173] width 500 height 9
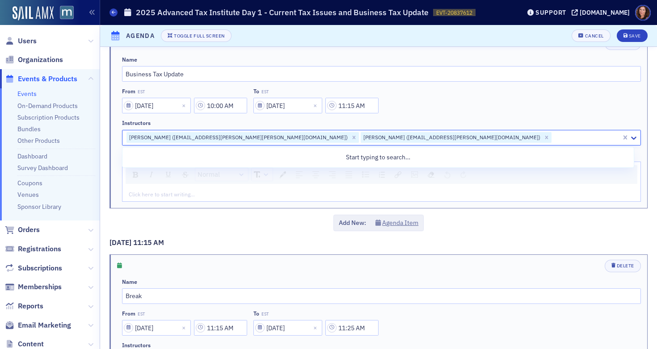
click at [447, 190] on div "rdw-editor" at bounding box center [381, 194] width 505 height 8
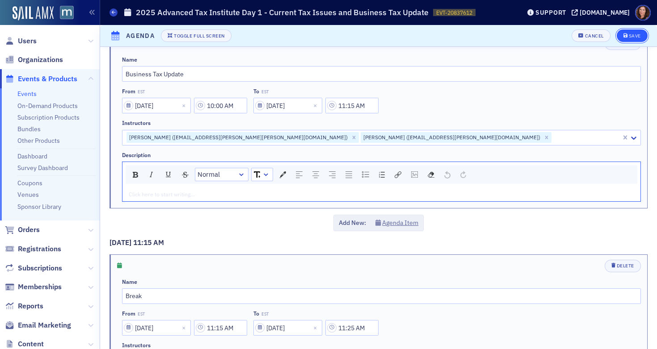
click at [629, 35] on div "Save" at bounding box center [635, 36] width 12 height 5
